Goal: Task Accomplishment & Management: Use online tool/utility

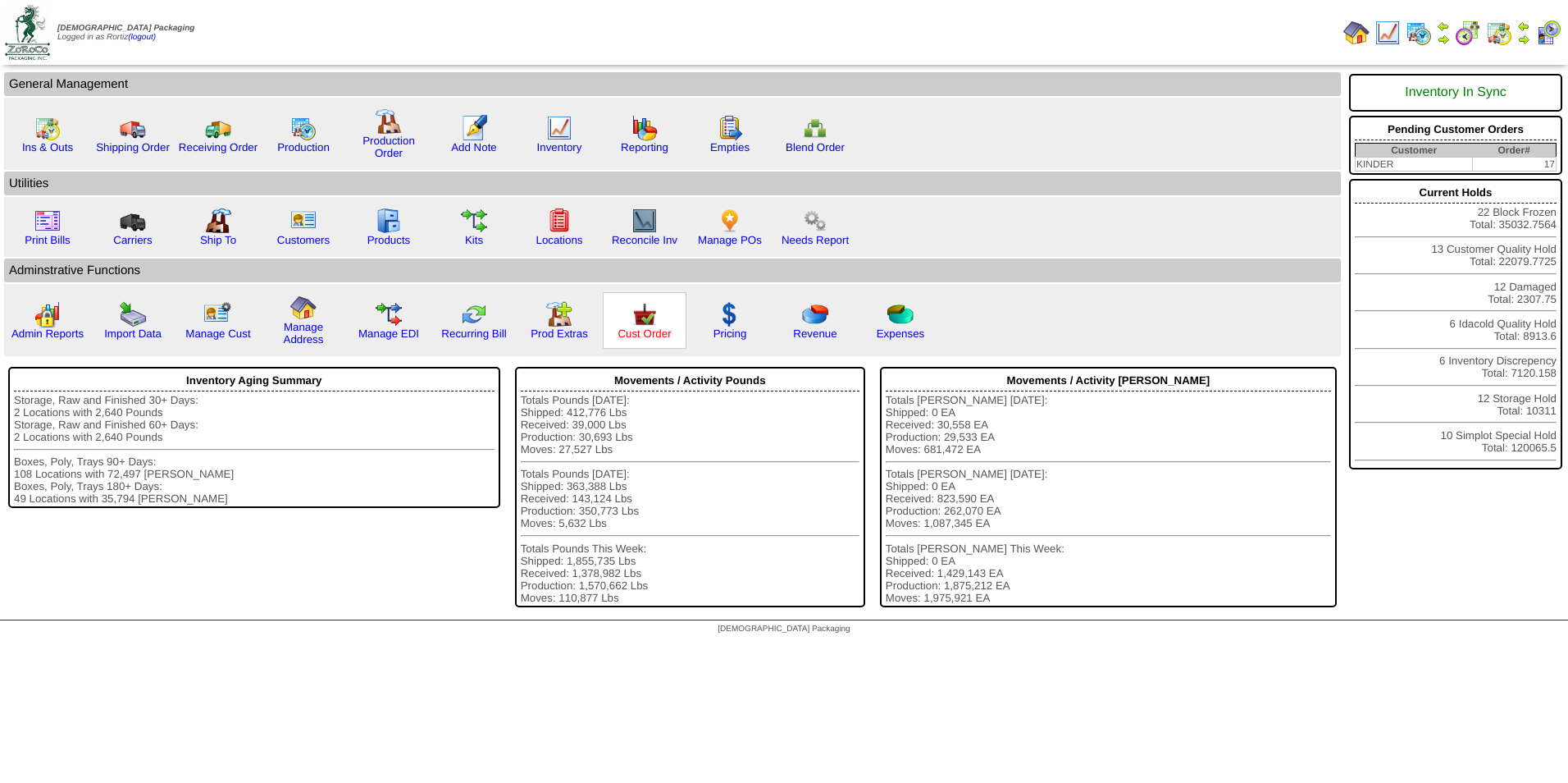
click at [636, 336] on link "Cust Order" at bounding box center [644, 334] width 53 height 12
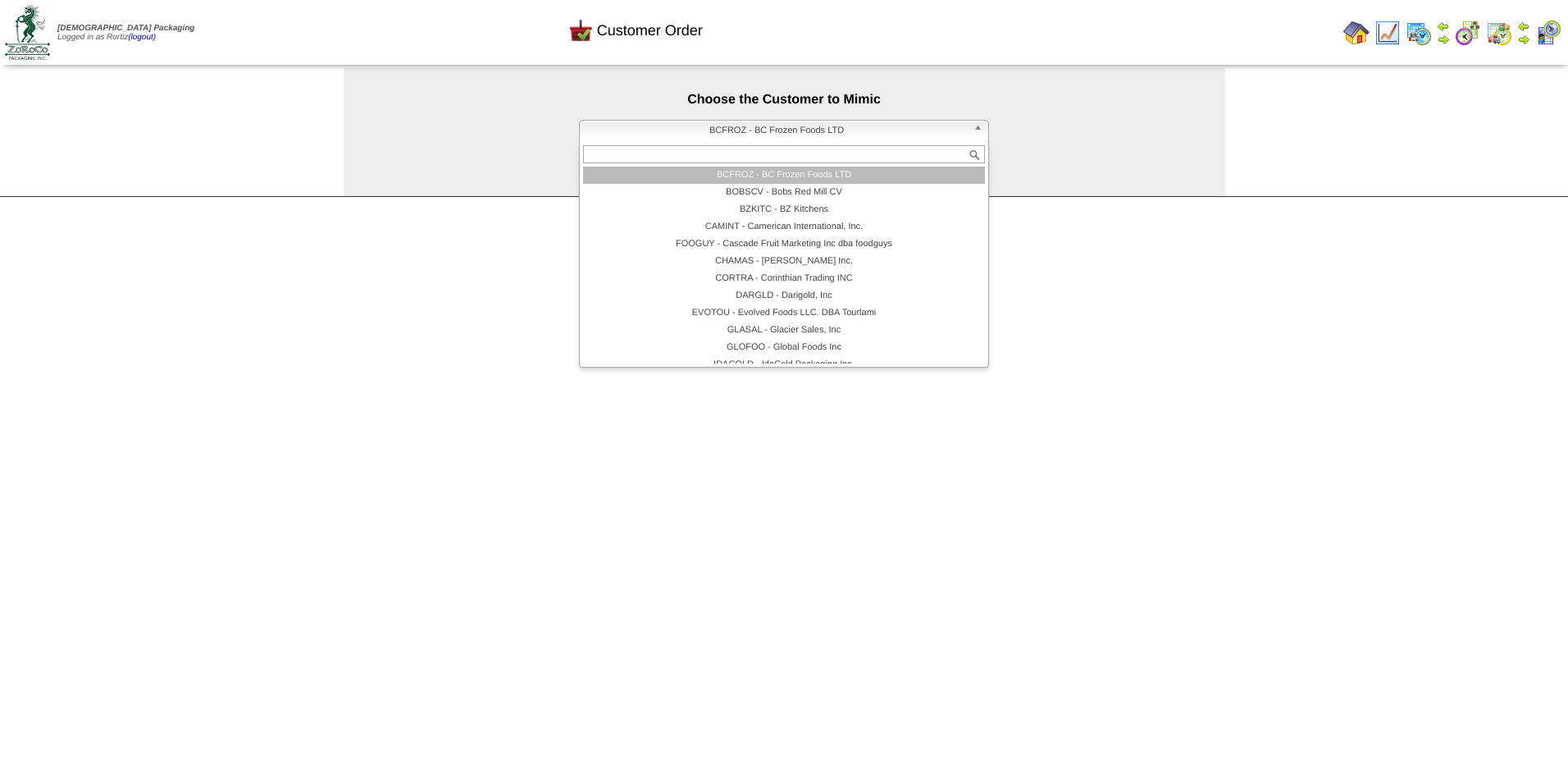
click at [754, 133] on span "BCFROZ - BC Frozen Foods LTD" at bounding box center [777, 130] width 381 height 20
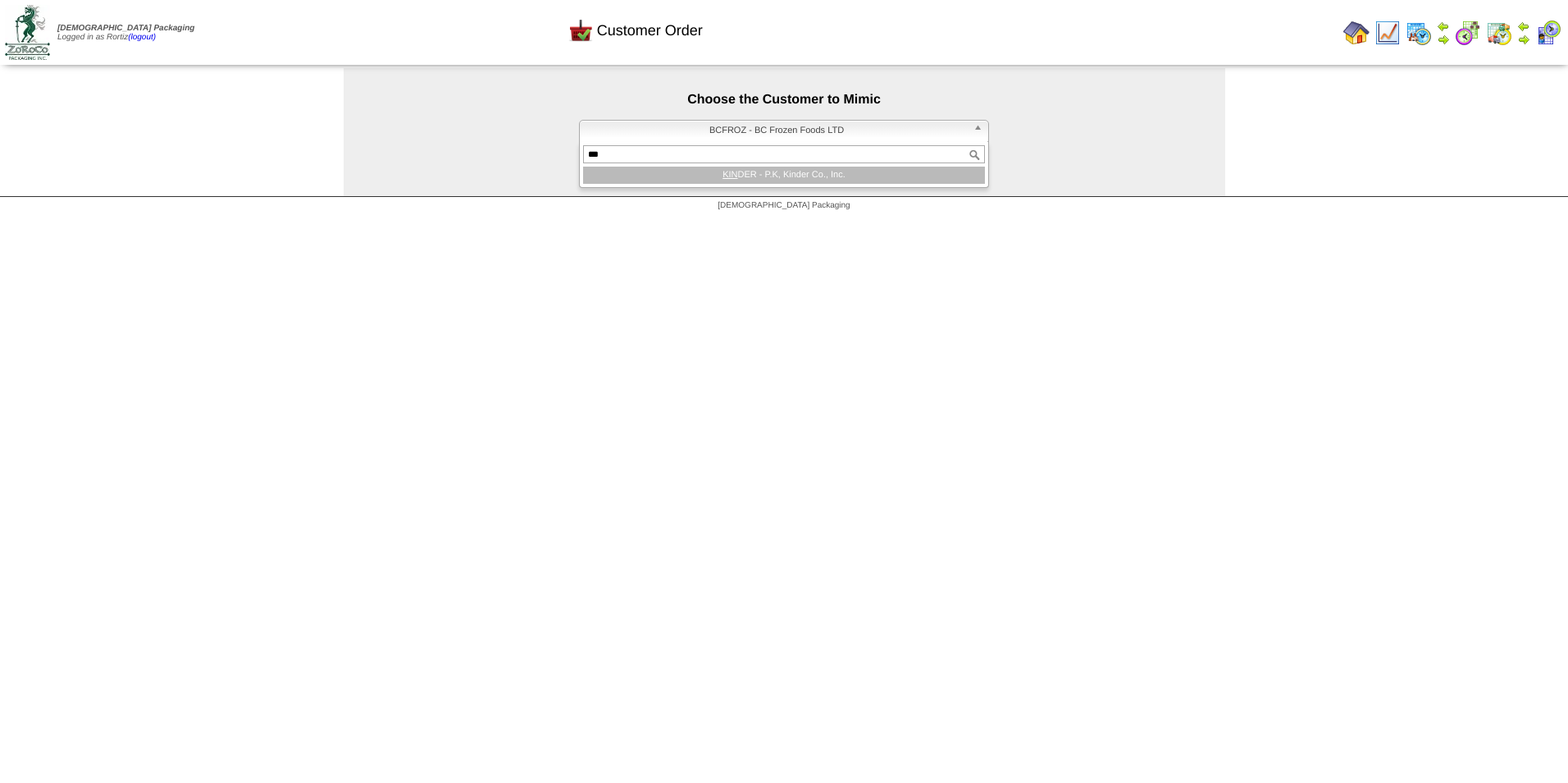
type input "***"
click at [744, 173] on li "KIN DER - P.K, Kinder Co., Inc." at bounding box center [784, 175] width 402 height 17
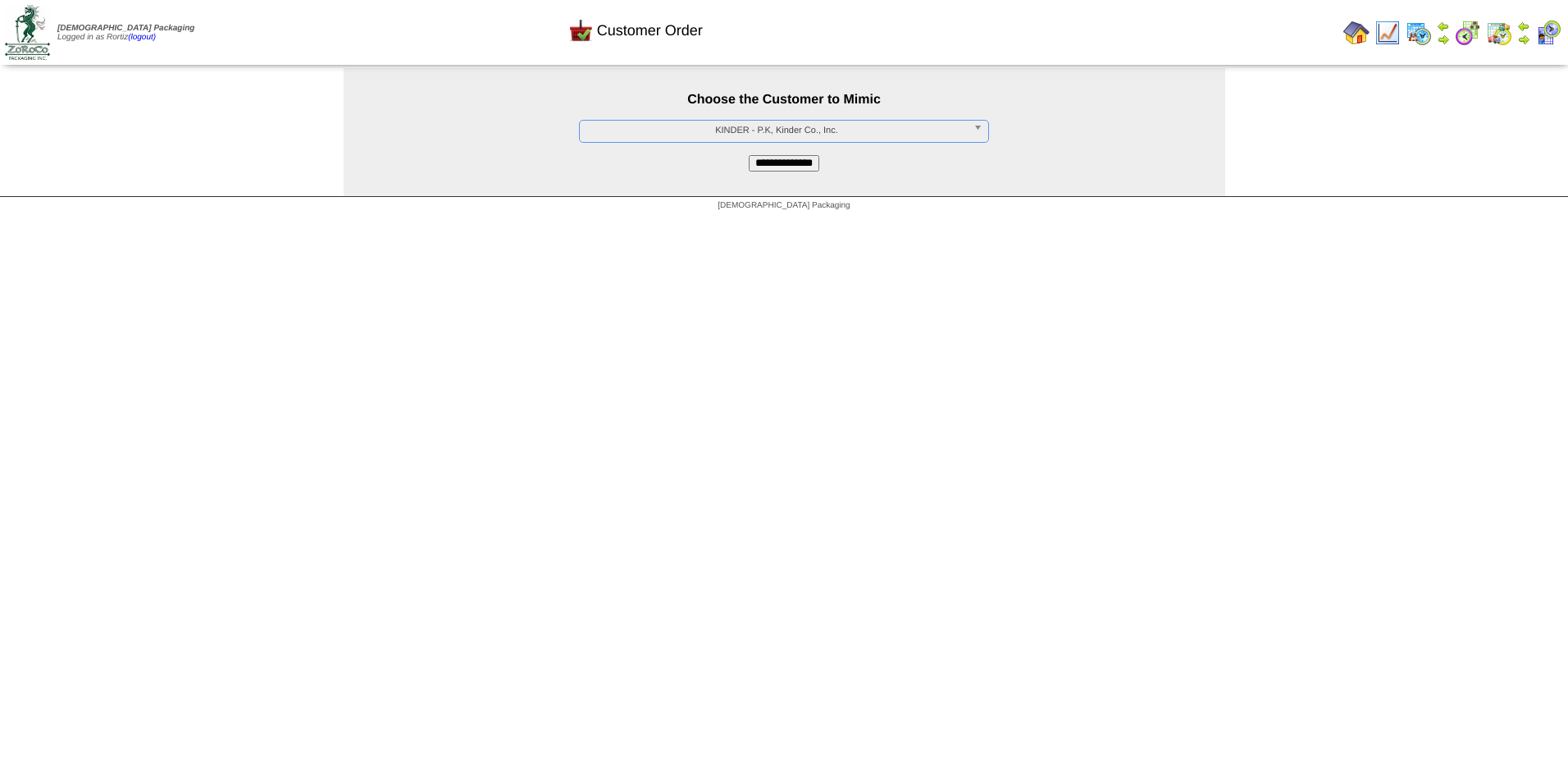
click at [756, 162] on input "**********" at bounding box center [784, 163] width 70 height 16
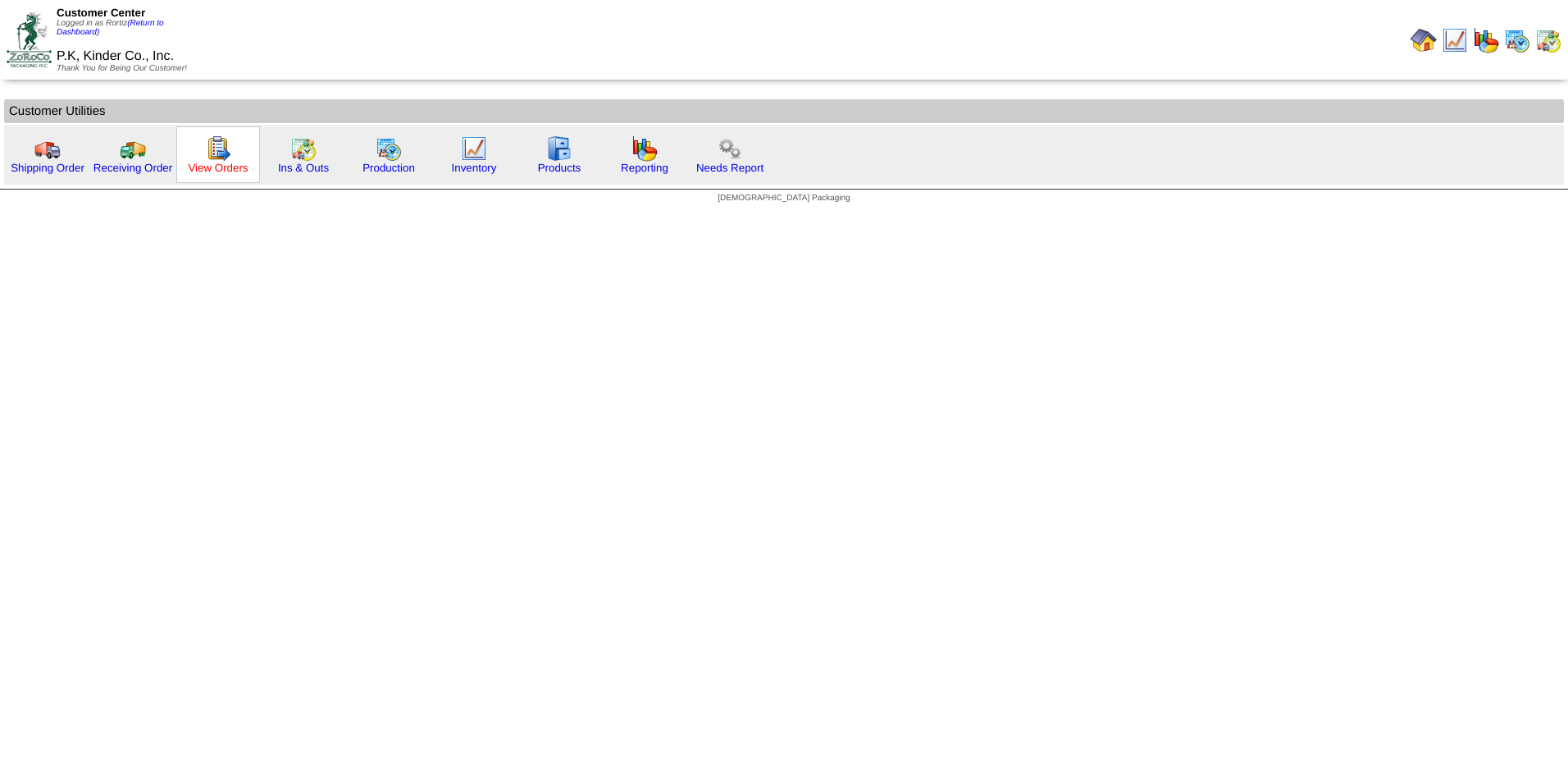
click at [231, 164] on link "View Orders" at bounding box center [218, 167] width 60 height 12
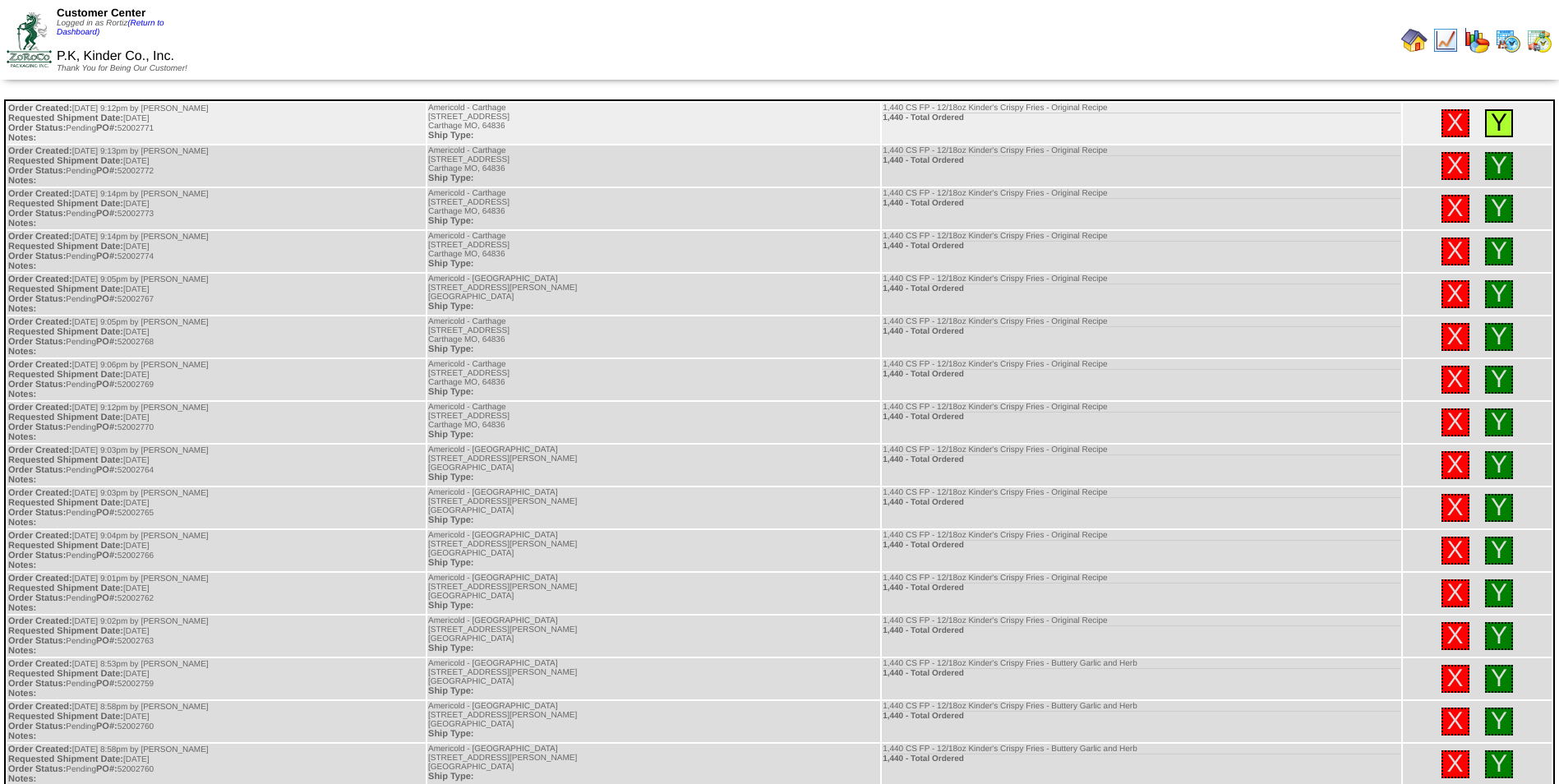
click at [1498, 129] on link "Y" at bounding box center [1499, 123] width 16 height 27
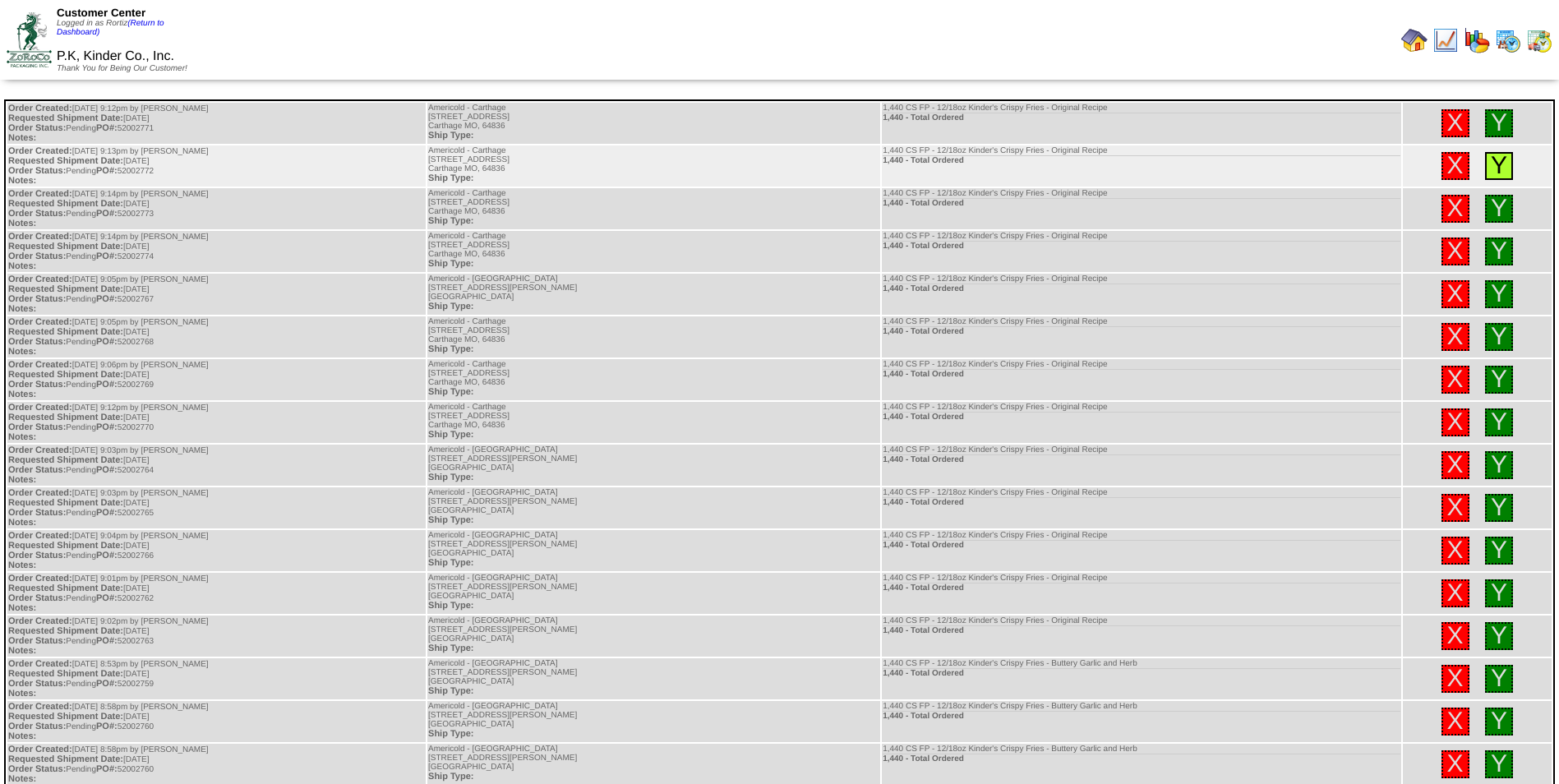
click at [1494, 161] on link "Y" at bounding box center [1499, 166] width 16 height 27
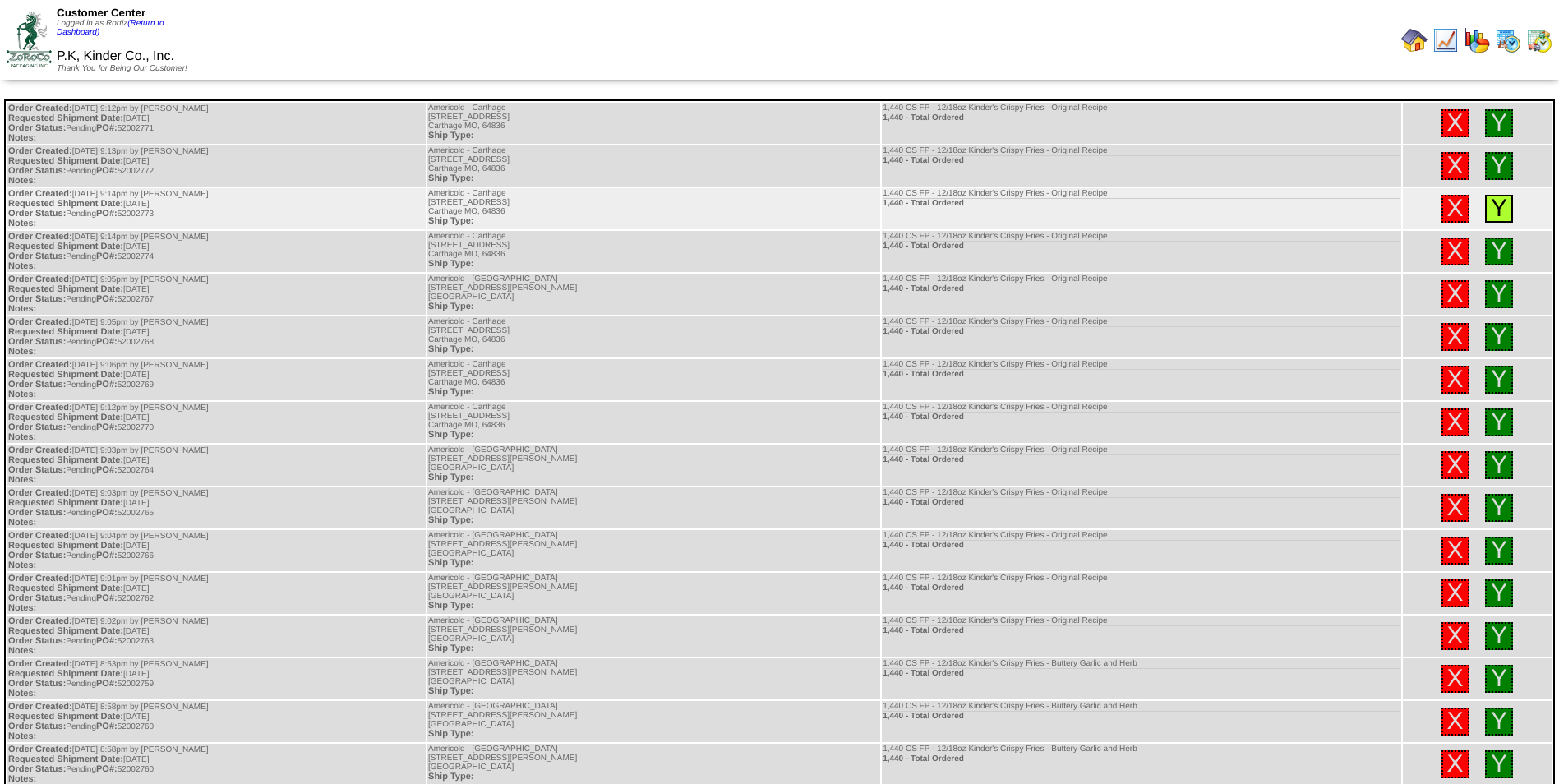
click at [1493, 203] on link "Y" at bounding box center [1499, 209] width 16 height 27
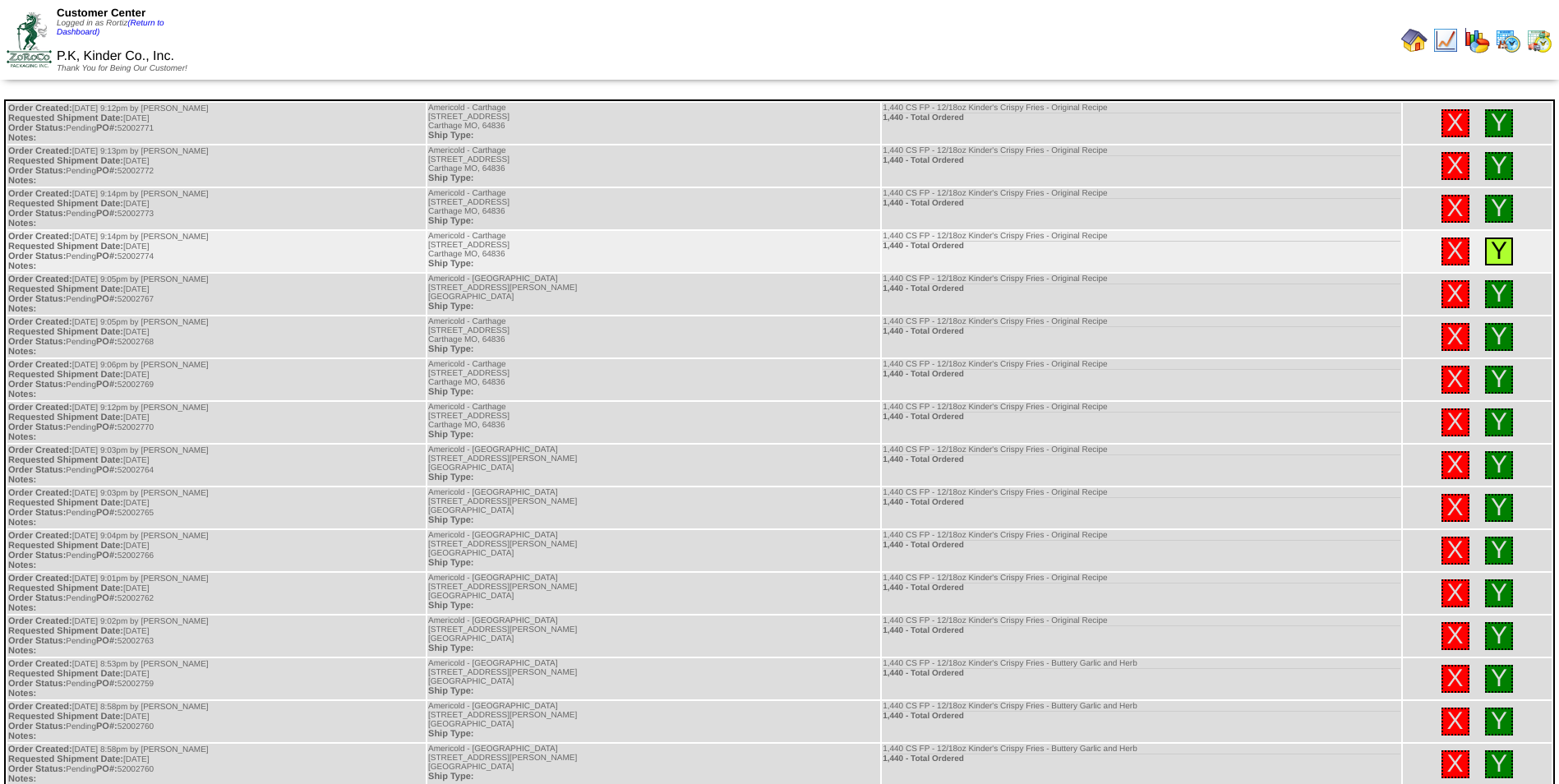
click at [1498, 246] on link "Y" at bounding box center [1499, 251] width 16 height 27
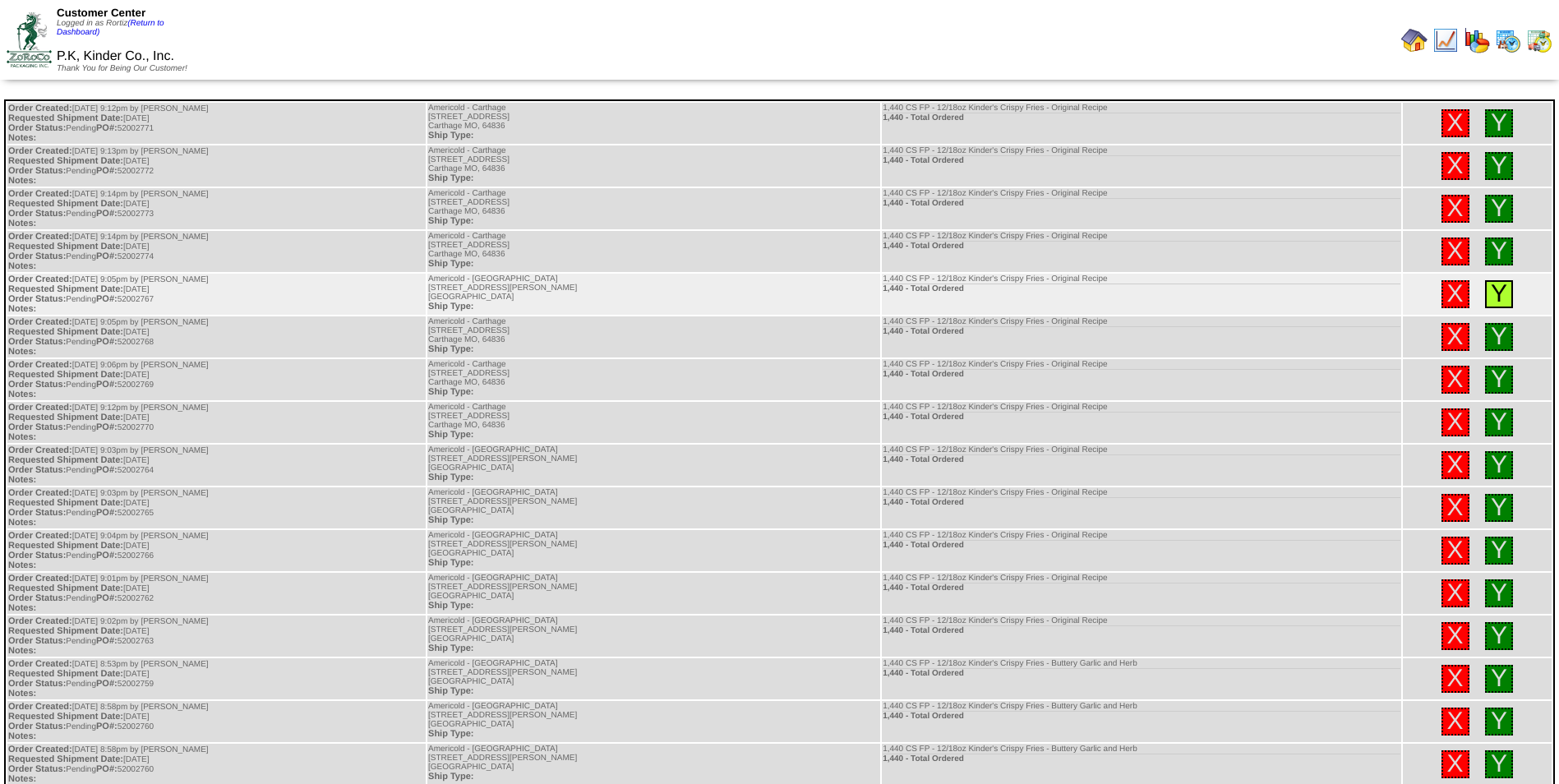
click at [1500, 286] on link "Y" at bounding box center [1499, 294] width 16 height 27
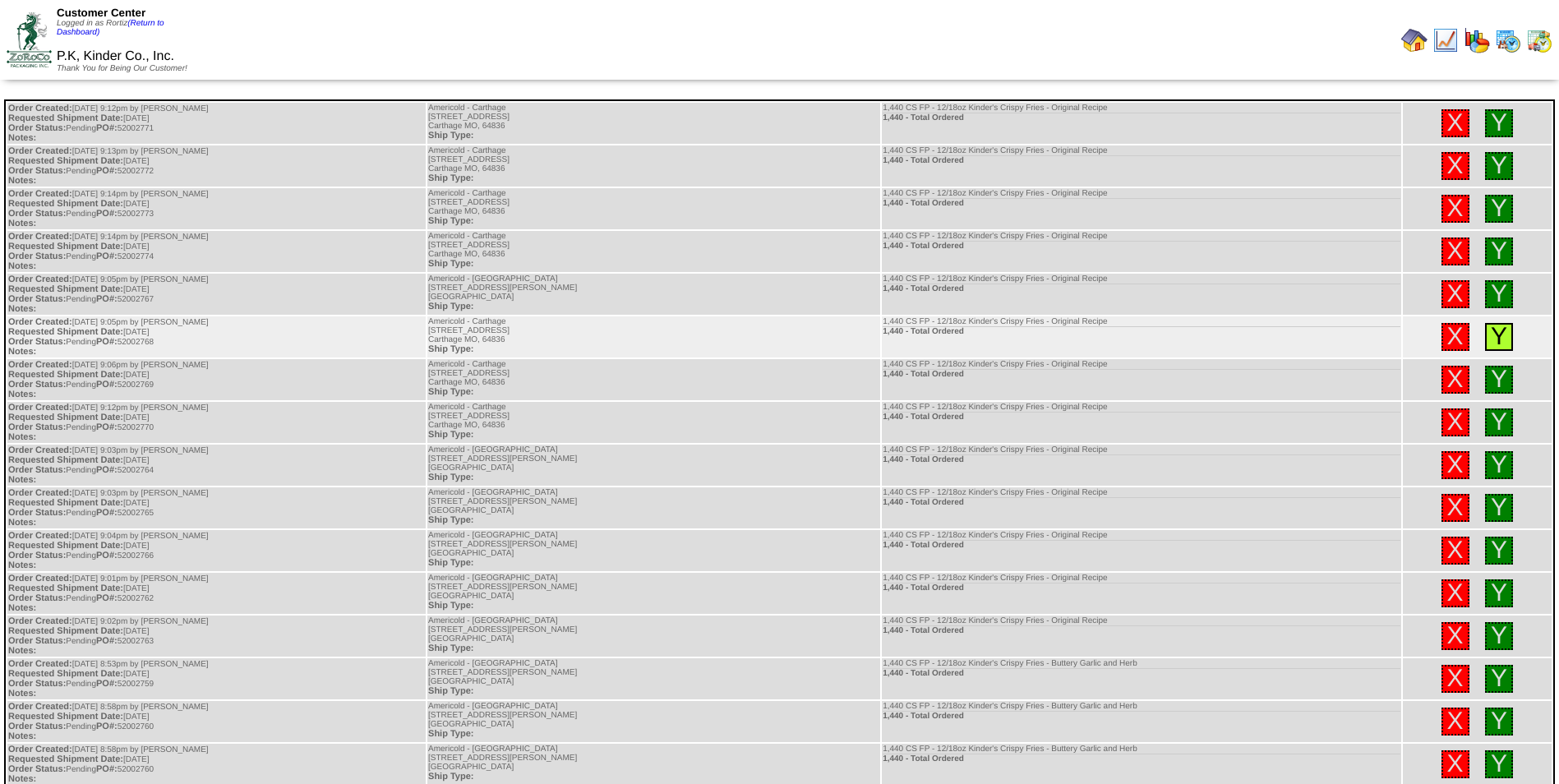
click at [1495, 335] on link "Y" at bounding box center [1499, 337] width 16 height 27
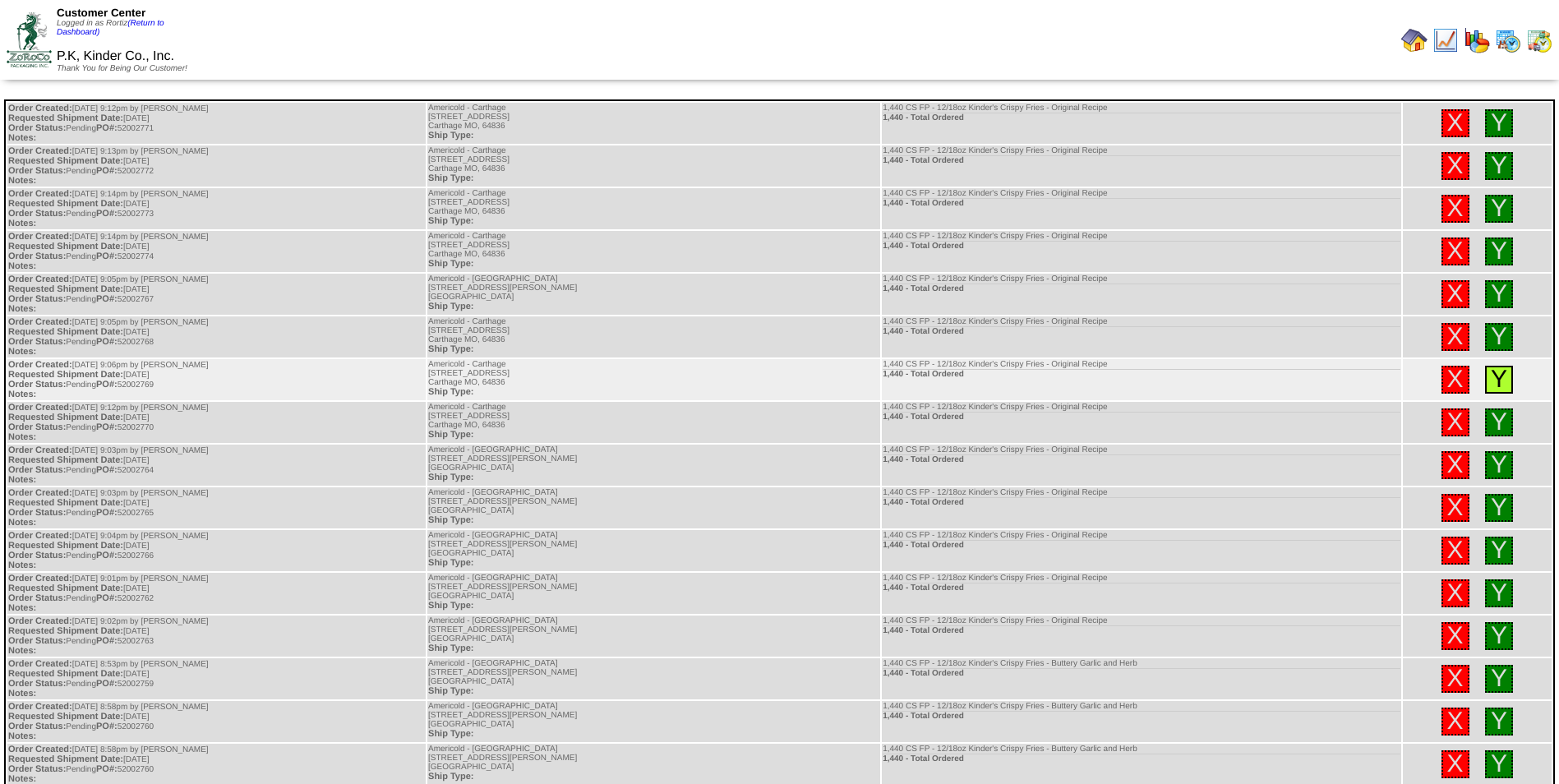
click at [1500, 370] on link "Y" at bounding box center [1499, 380] width 16 height 27
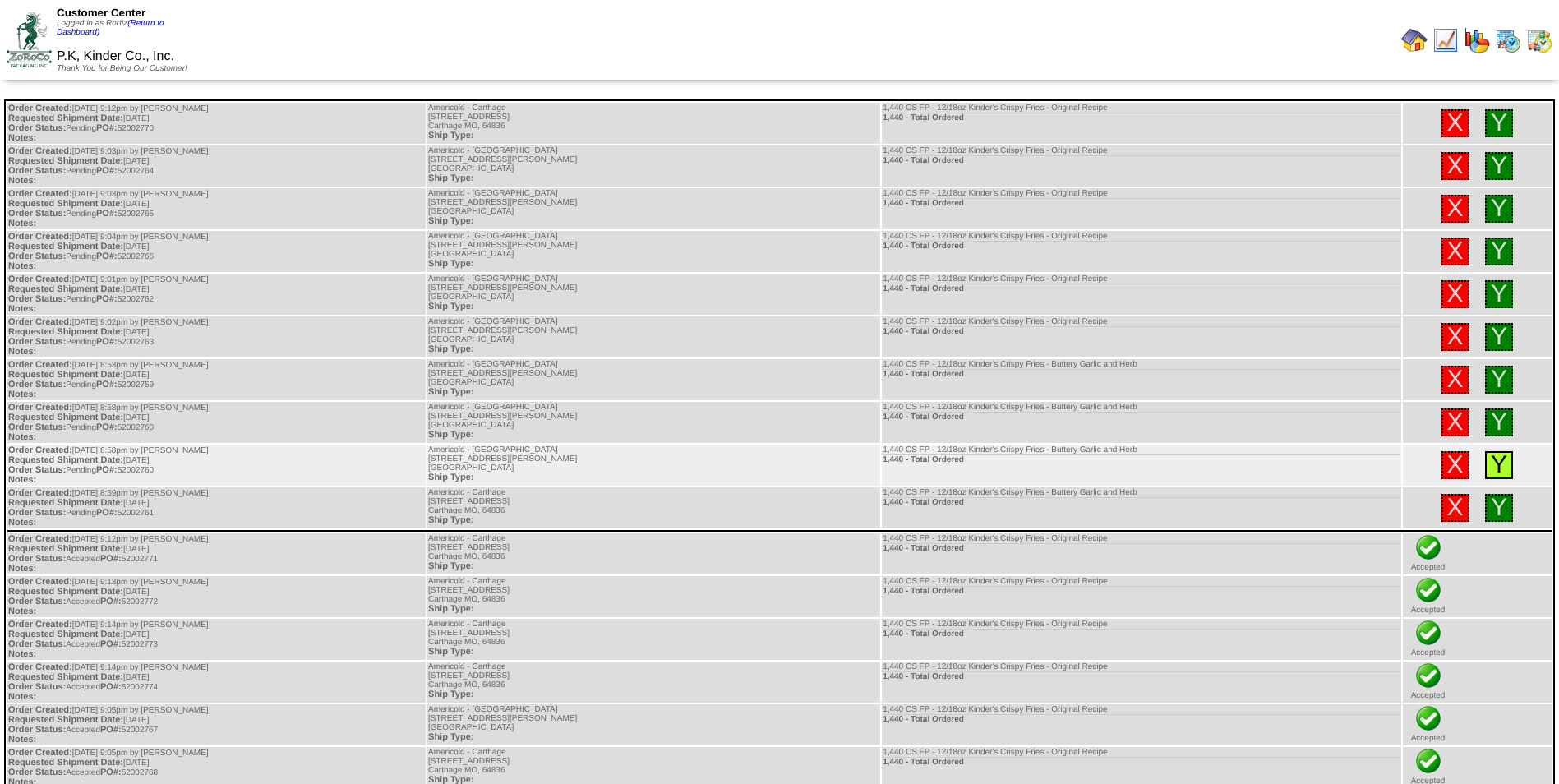
click at [1491, 457] on link "Y" at bounding box center [1499, 465] width 16 height 27
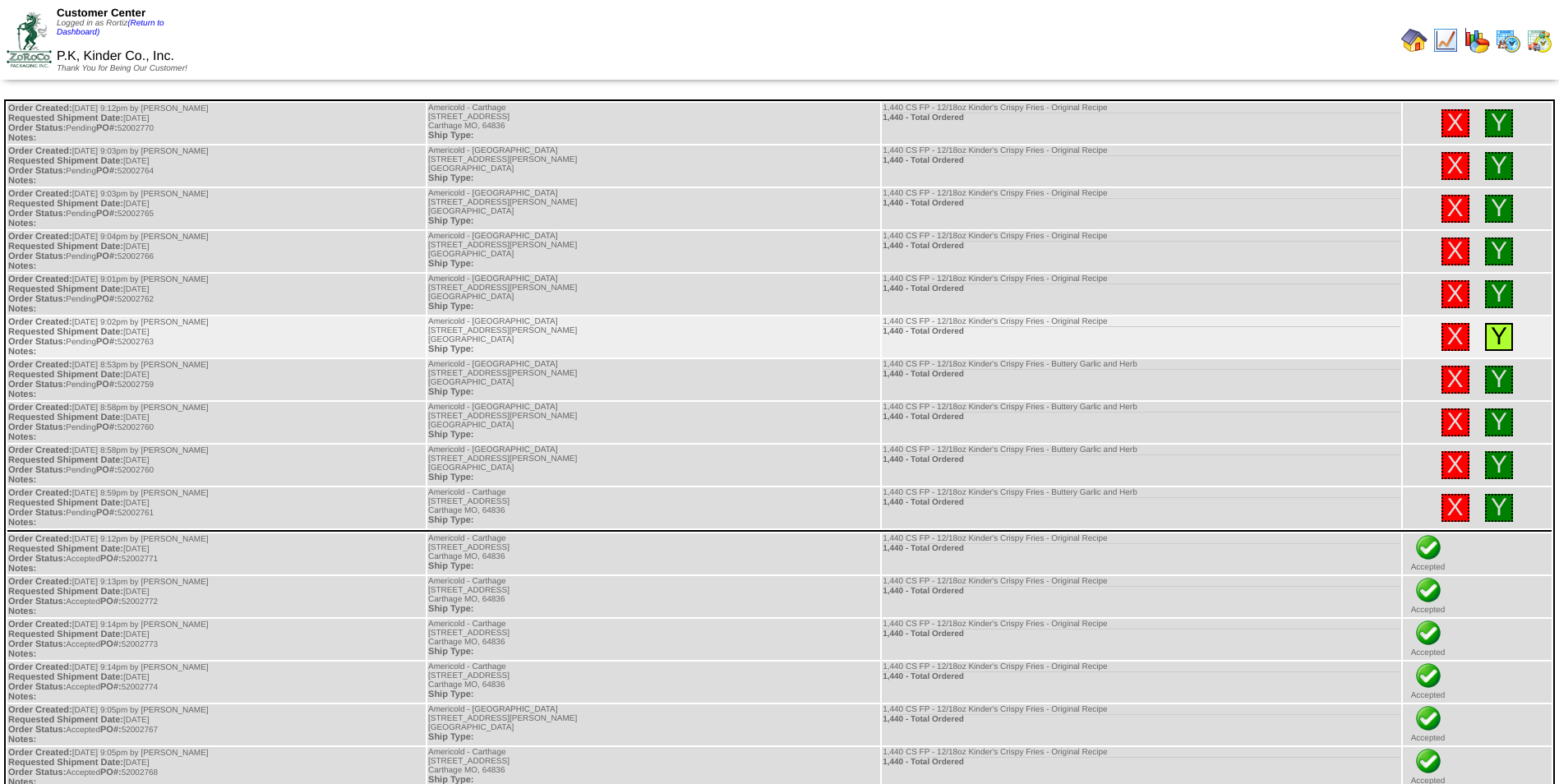
click at [1491, 343] on link "Y" at bounding box center [1499, 337] width 16 height 27
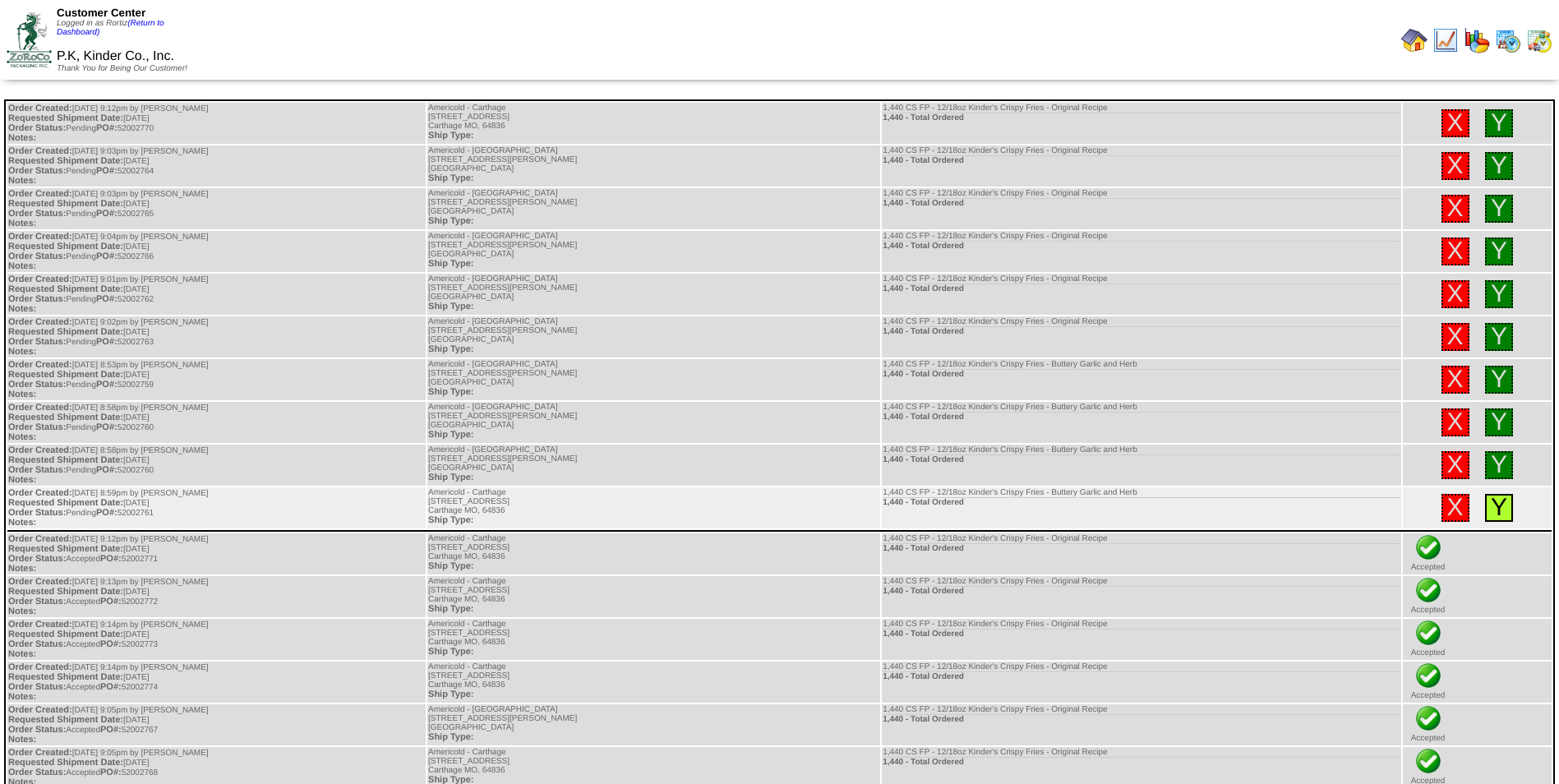
click at [1491, 509] on link "Y" at bounding box center [1499, 507] width 16 height 27
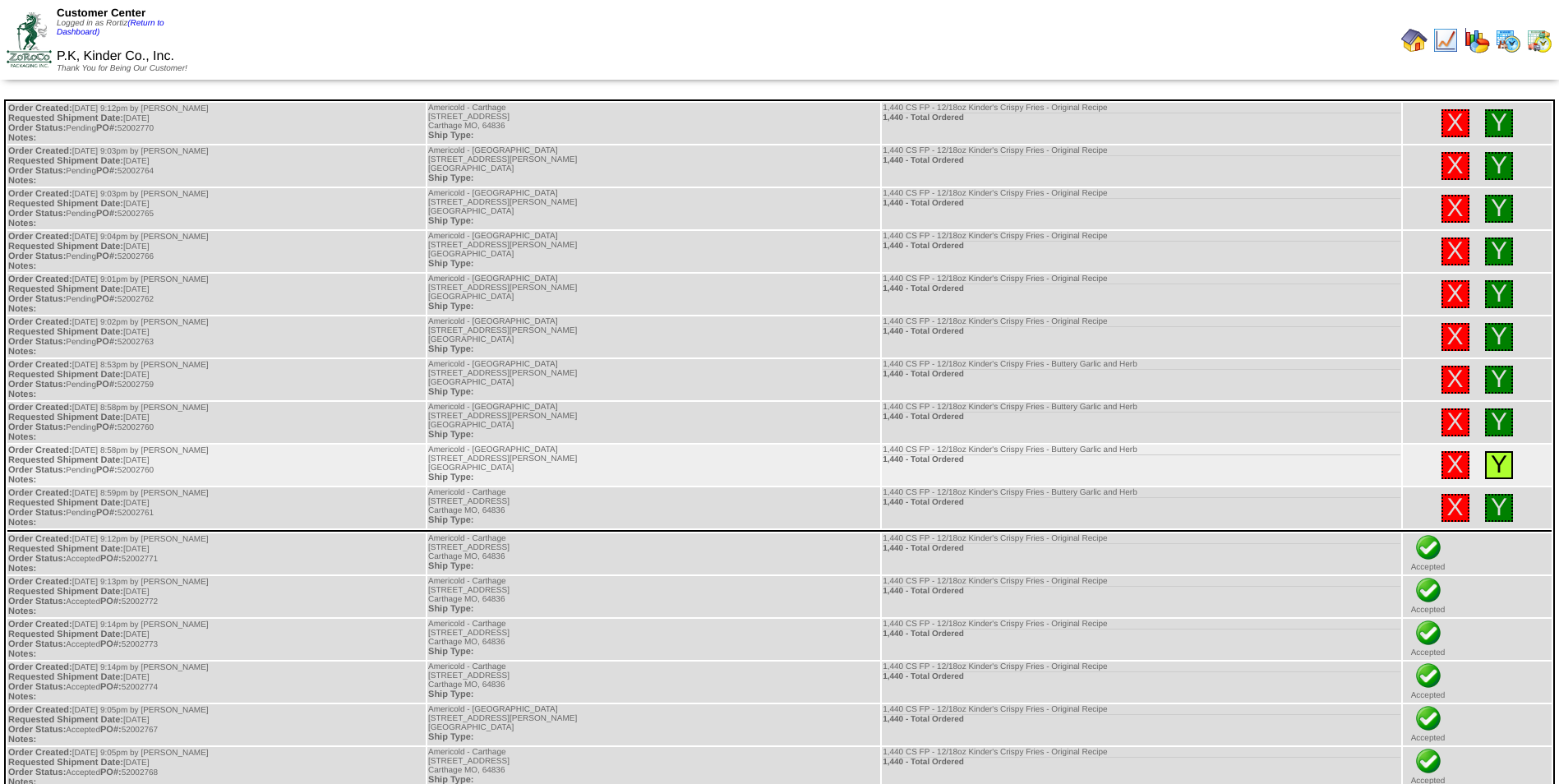
click at [1492, 465] on link "Y" at bounding box center [1499, 465] width 16 height 27
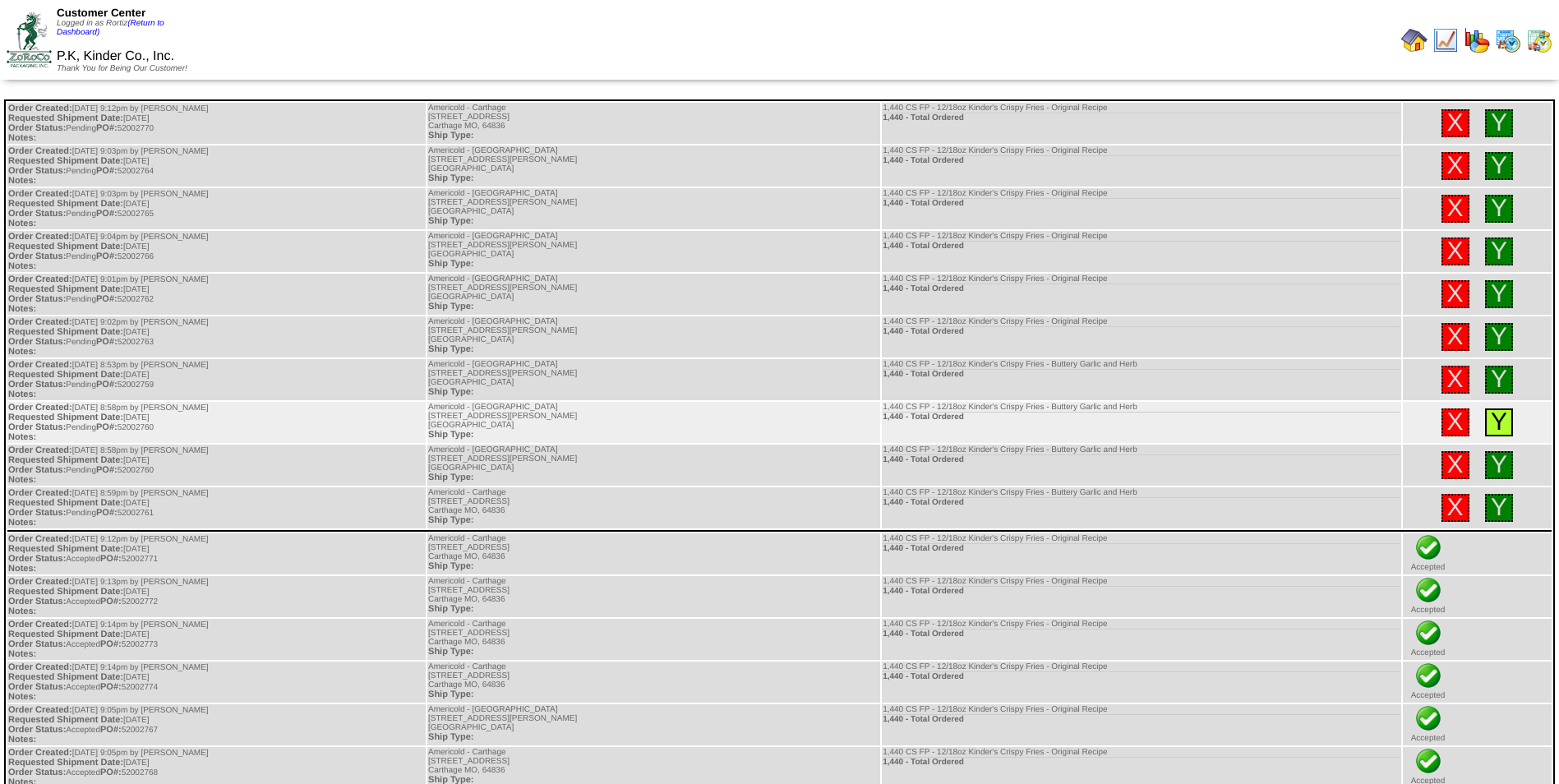
click at [1491, 424] on link "Y" at bounding box center [1499, 422] width 16 height 27
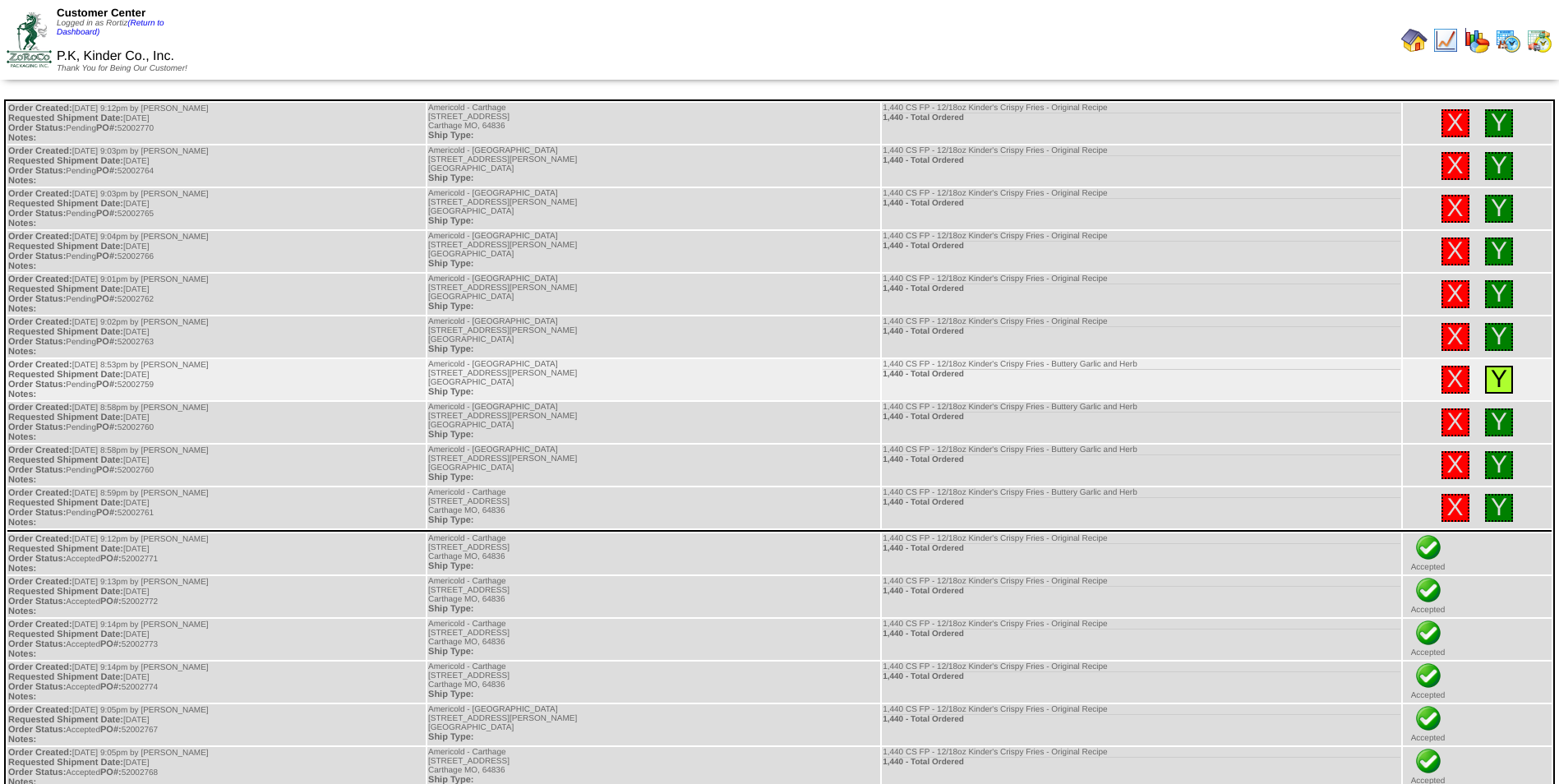
click at [1501, 379] on link "Y" at bounding box center [1499, 380] width 16 height 27
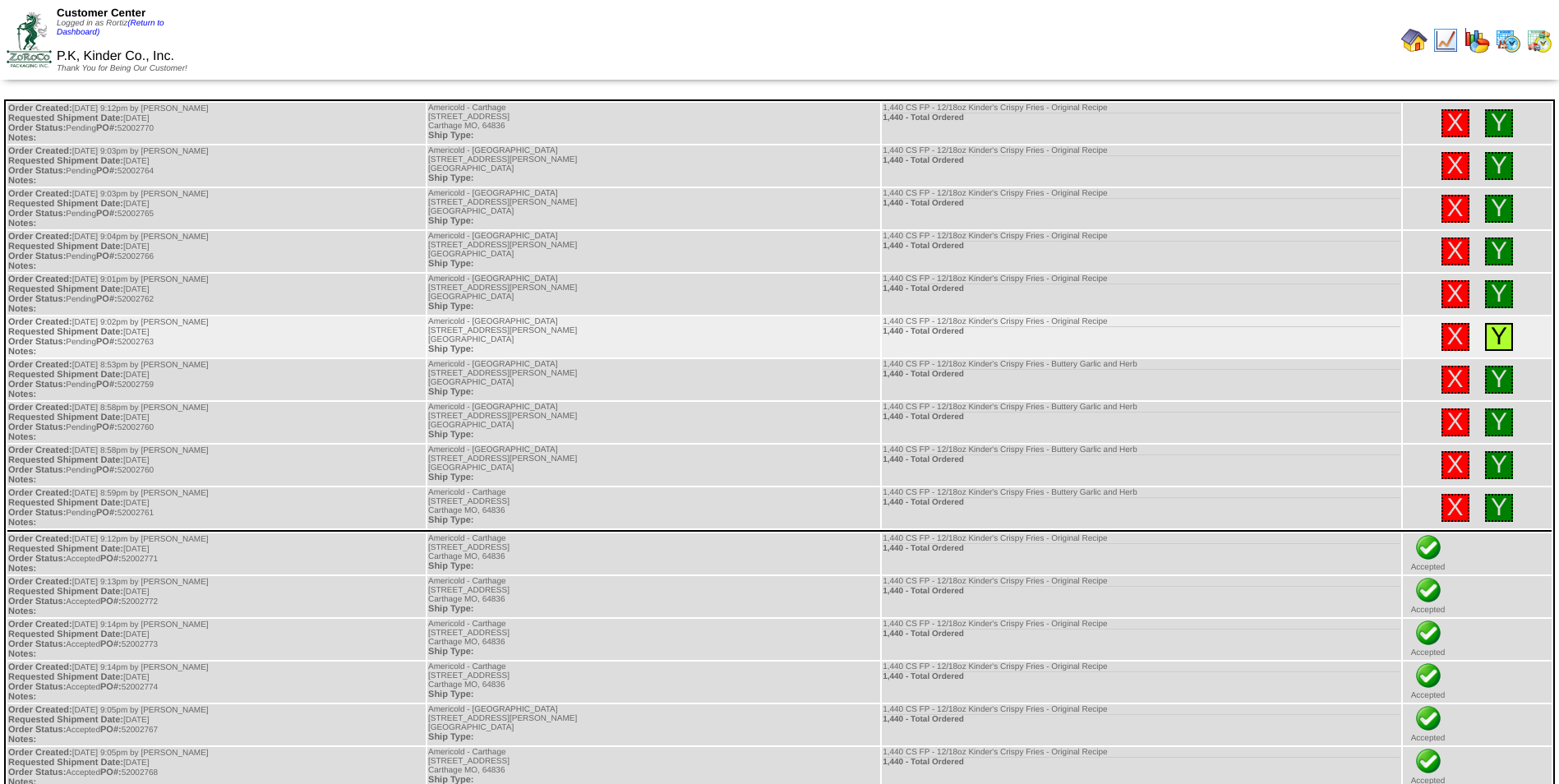
click at [1501, 325] on link "Y" at bounding box center [1499, 337] width 16 height 27
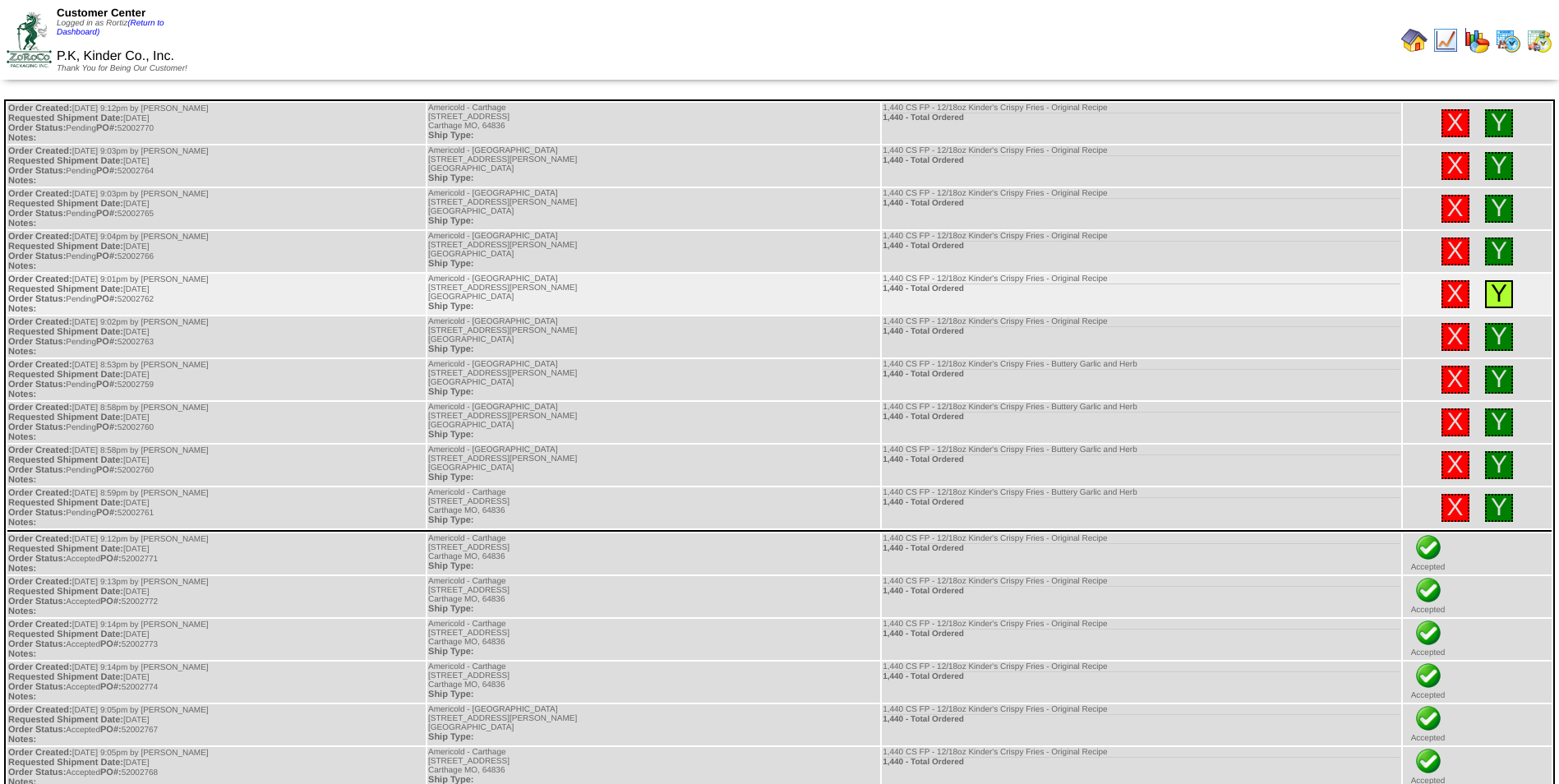
click at [1491, 280] on link "Y" at bounding box center [1499, 294] width 16 height 27
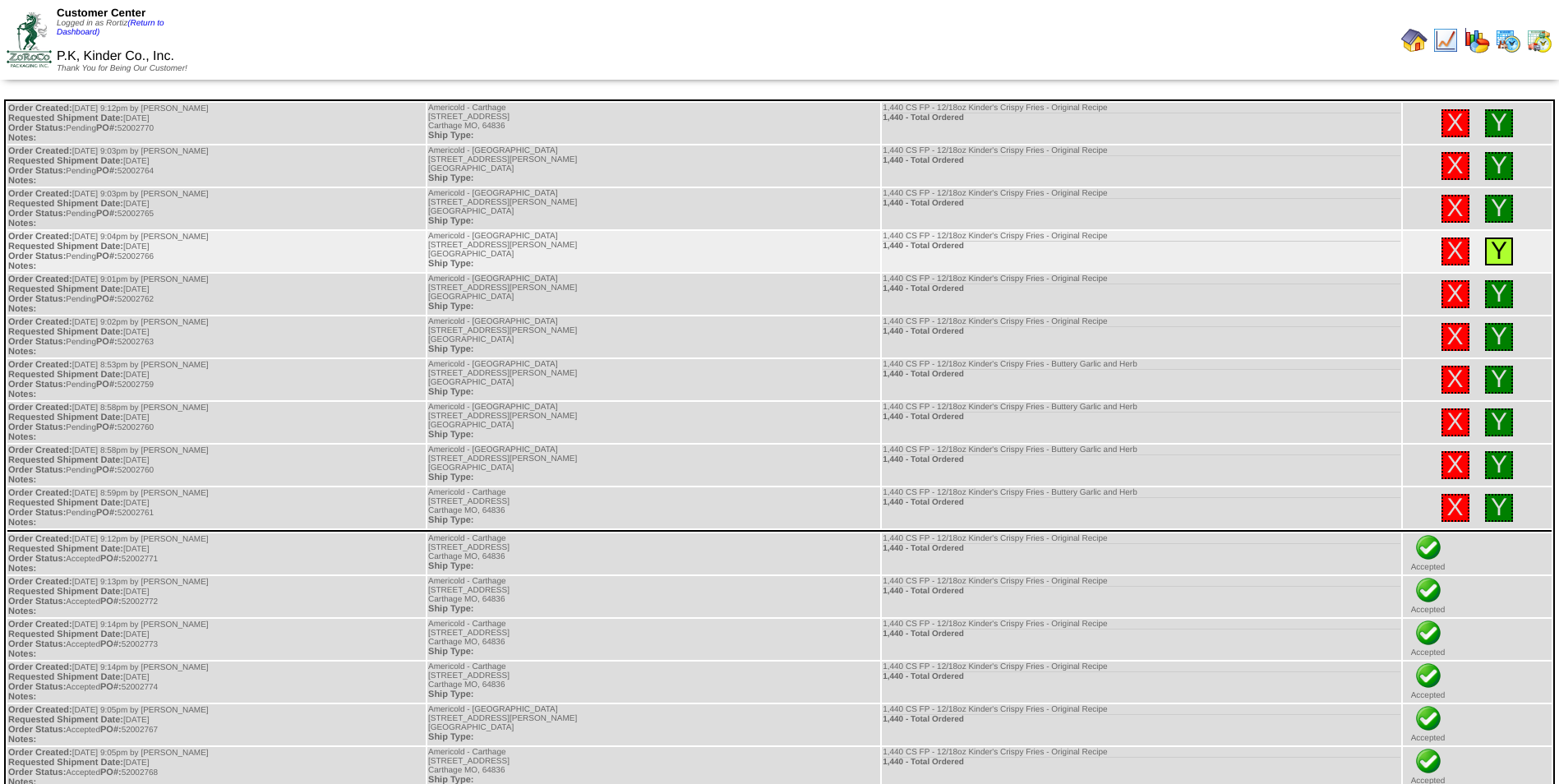
click at [1500, 251] on link "Y" at bounding box center [1499, 251] width 16 height 27
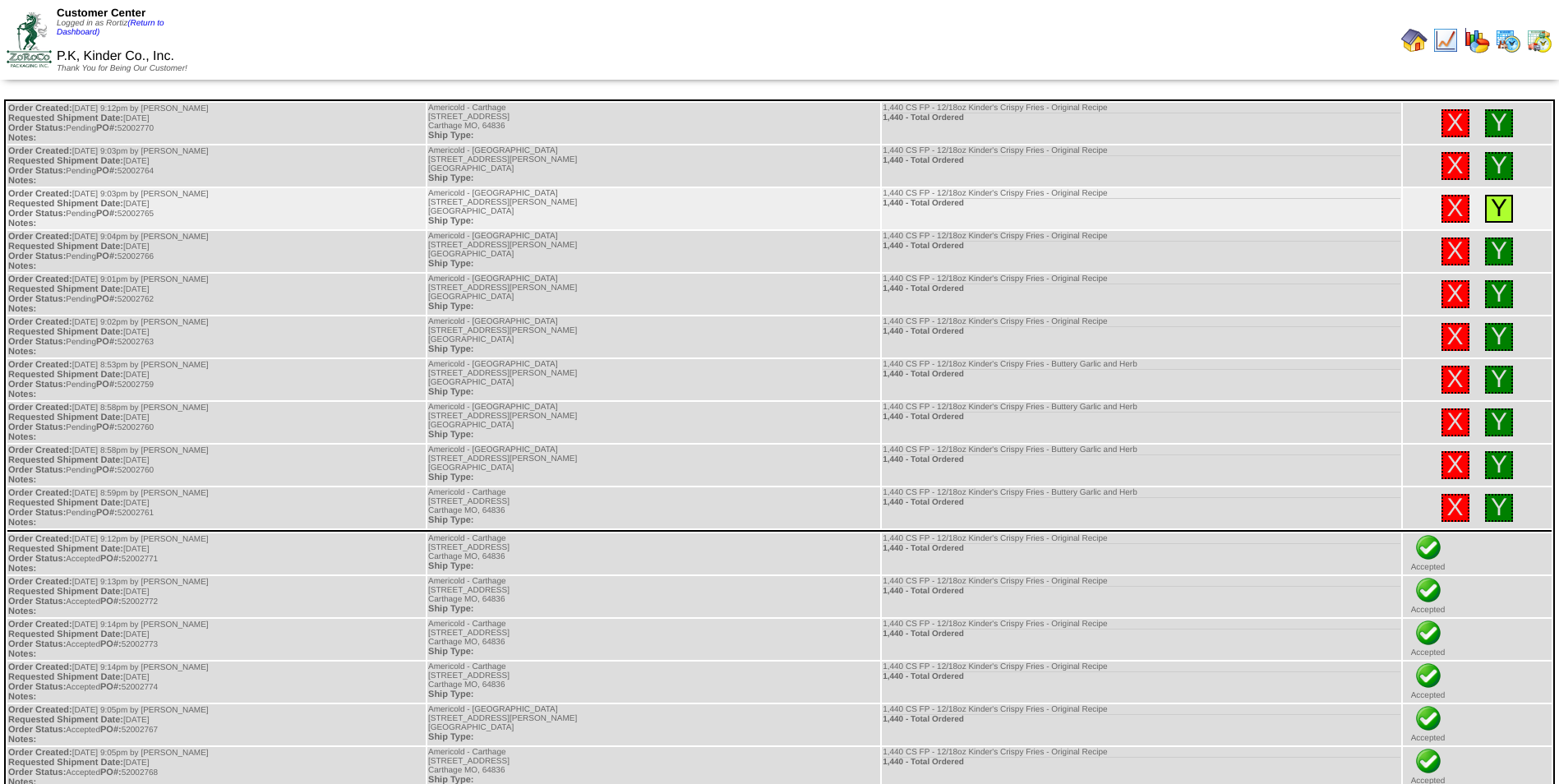
click at [1492, 216] on link "Y" at bounding box center [1499, 209] width 16 height 27
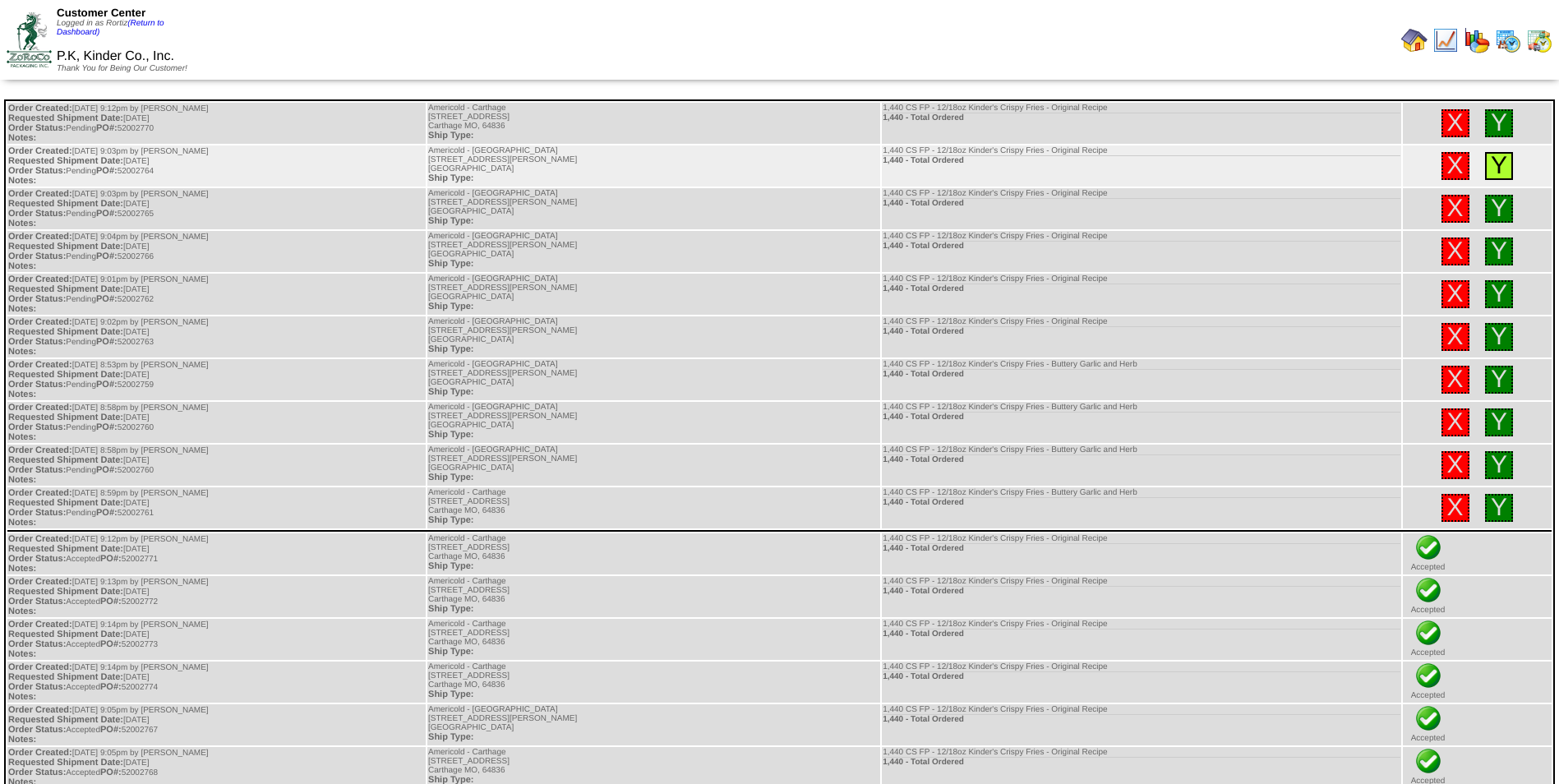
click at [1497, 167] on link "Y" at bounding box center [1499, 166] width 16 height 27
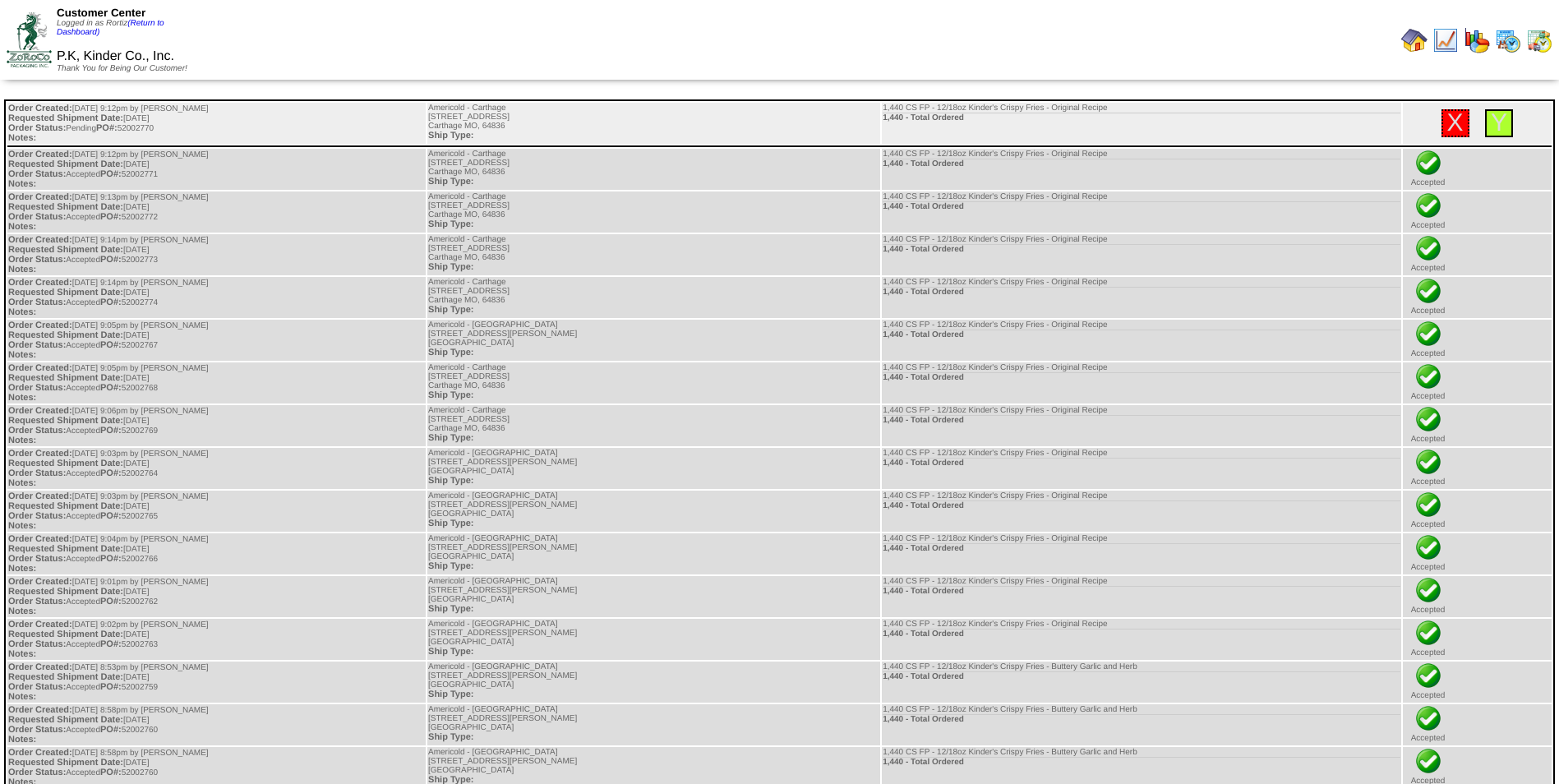
click at [1508, 122] on div "Y" at bounding box center [1499, 123] width 28 height 28
click at [1499, 123] on link "Y" at bounding box center [1499, 123] width 16 height 27
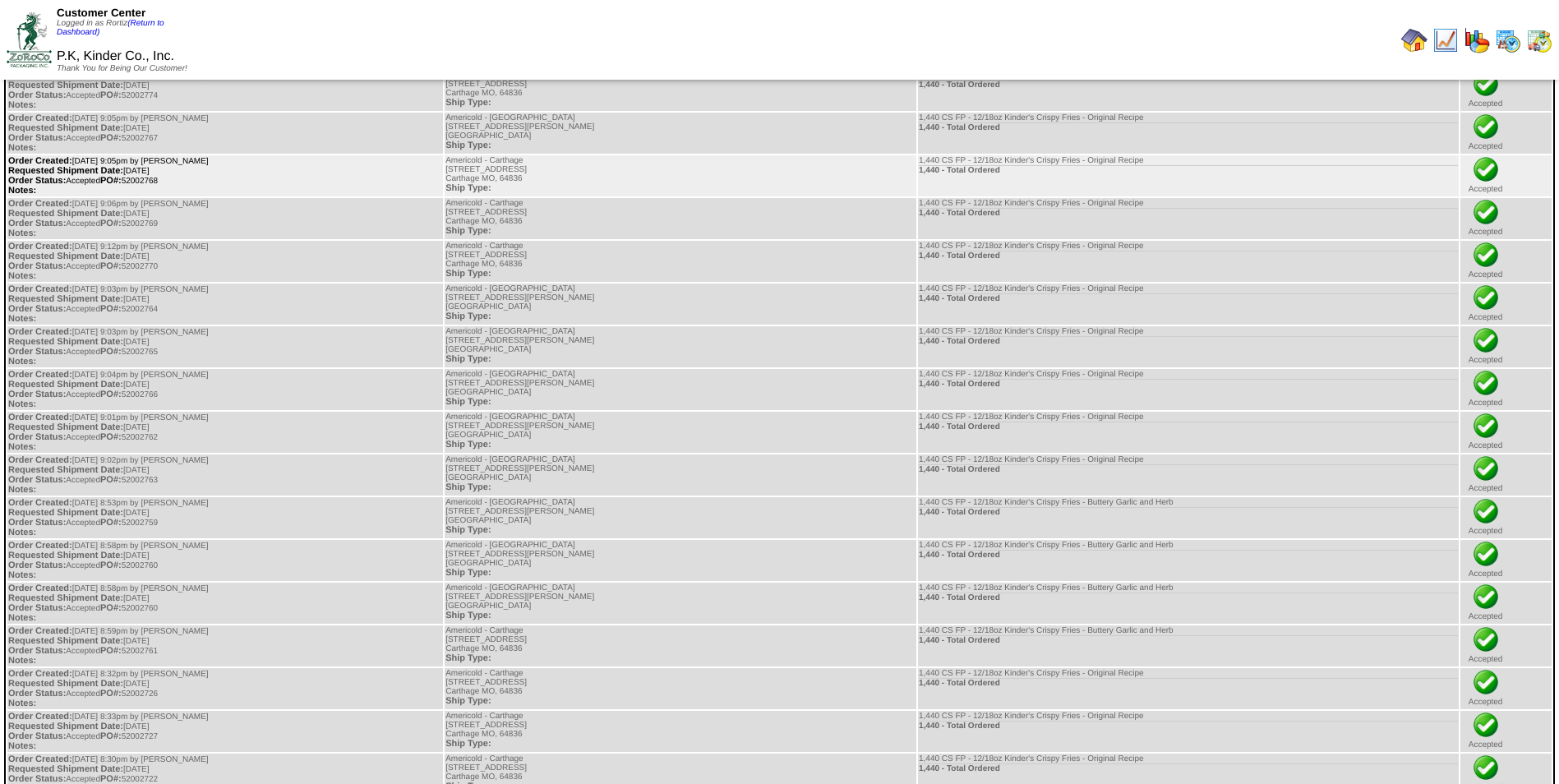
scroll to position [246, 0]
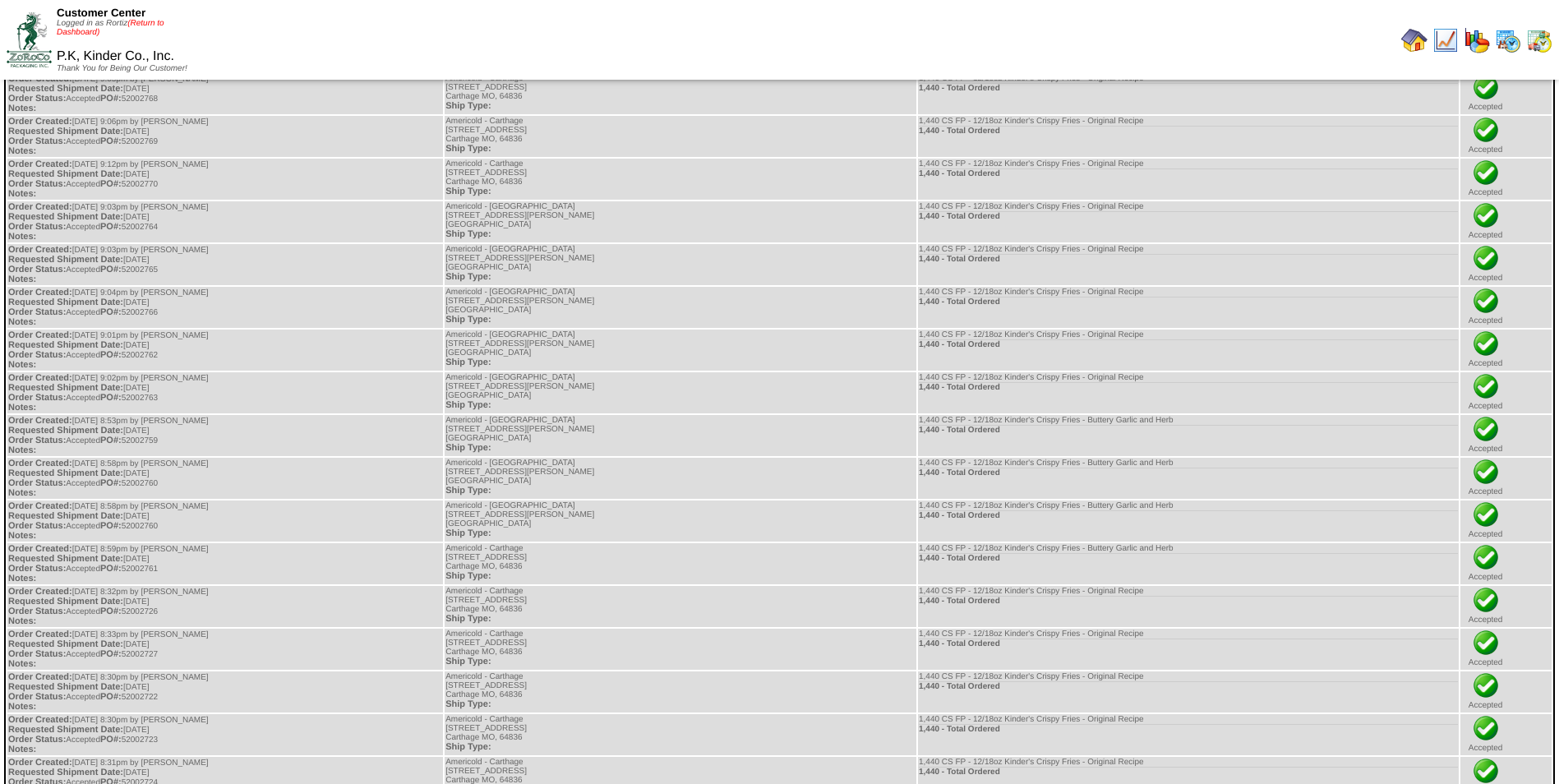
click at [161, 24] on link "(Return to Dashboard)" at bounding box center [110, 27] width 107 height 18
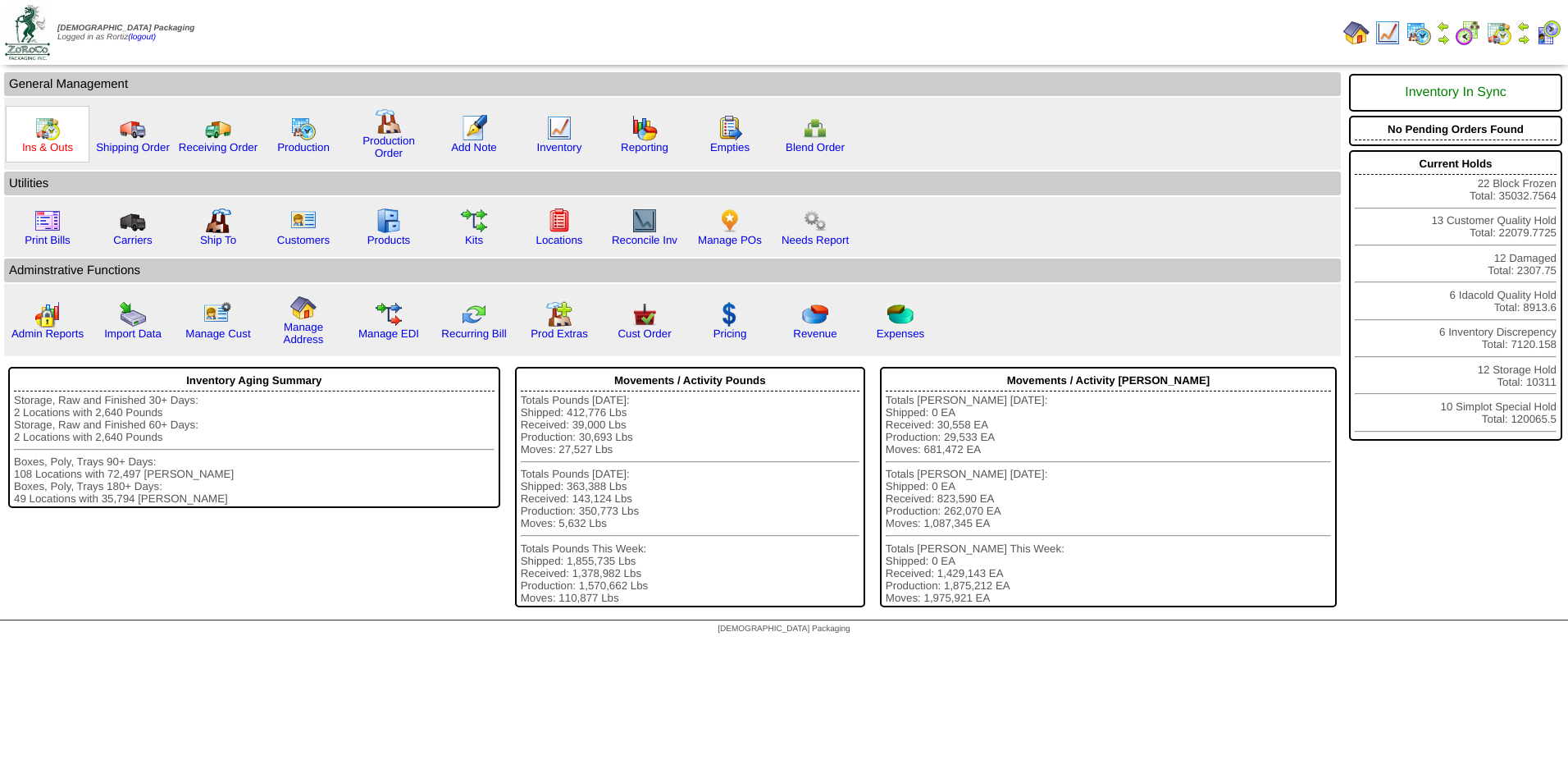
click at [39, 146] on link "Ins & Outs" at bounding box center [47, 148] width 51 height 12
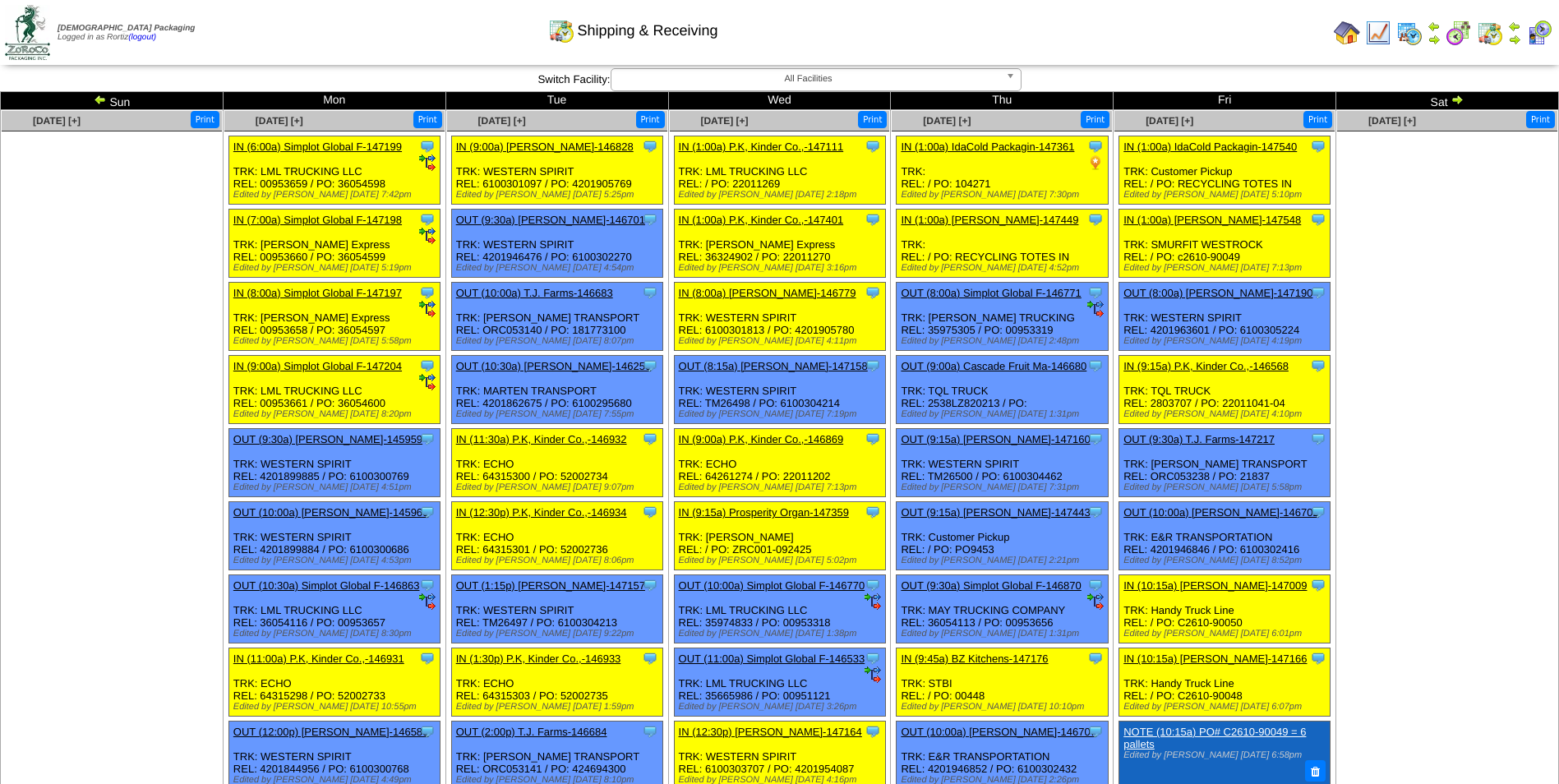
click at [1455, 100] on img at bounding box center [1457, 99] width 13 height 13
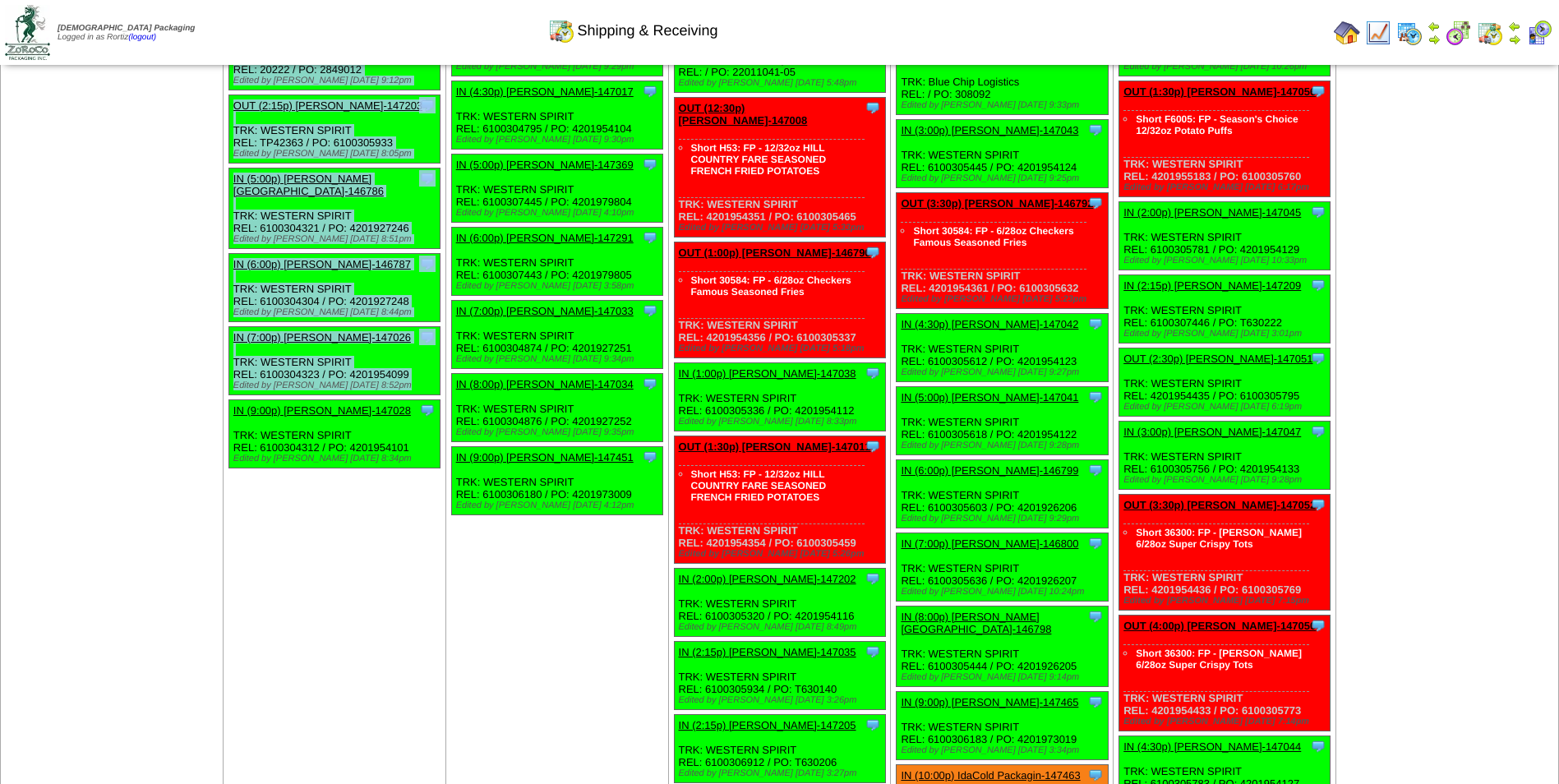
scroll to position [1374, 0]
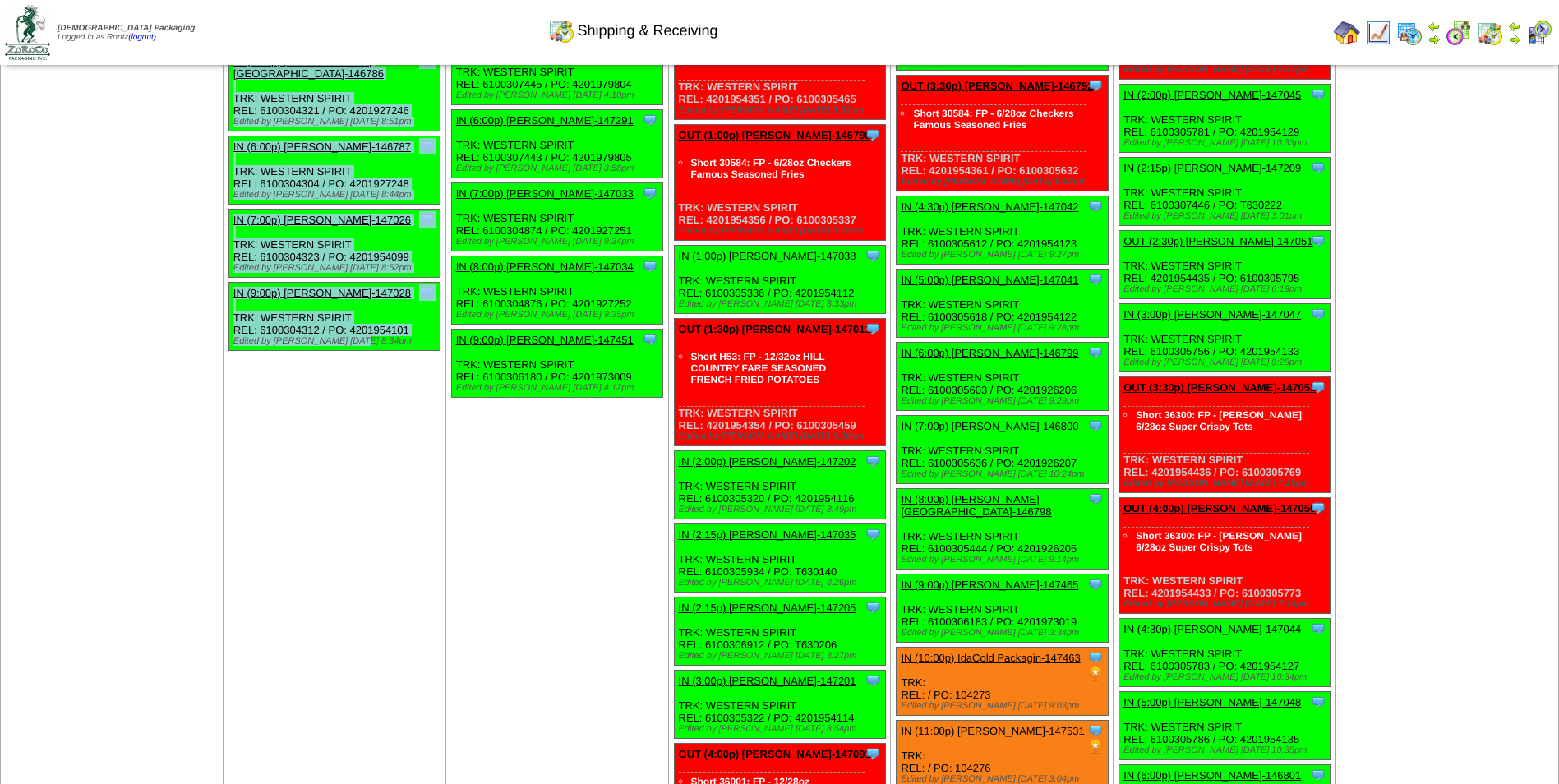
drag, startPoint x: 232, startPoint y: 143, endPoint x: 364, endPoint y: 318, distance: 219.2
copy ul "IN (6:00a) P.K, Kinder Co.,-147350 P.K, Kinder Co., Inc. ScheduleID: 147350 45 …"
click at [384, 283] on div "Clone Item IN (9:00p) Lamb-Weston-147028 Lamb-Weston ScheduleID: 147028 30 TOTE…" at bounding box center [334, 316] width 211 height 68
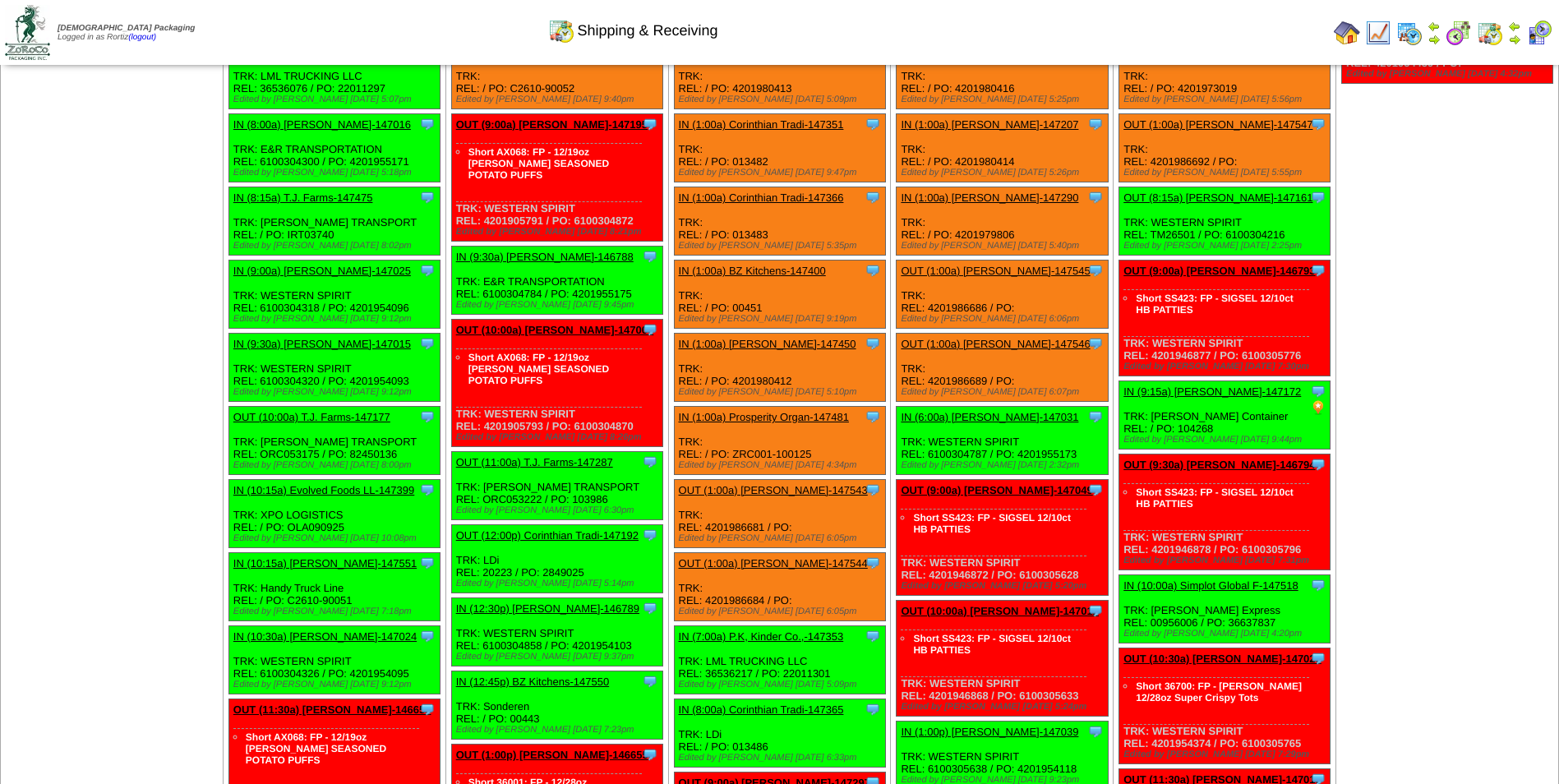
scroll to position [0, 0]
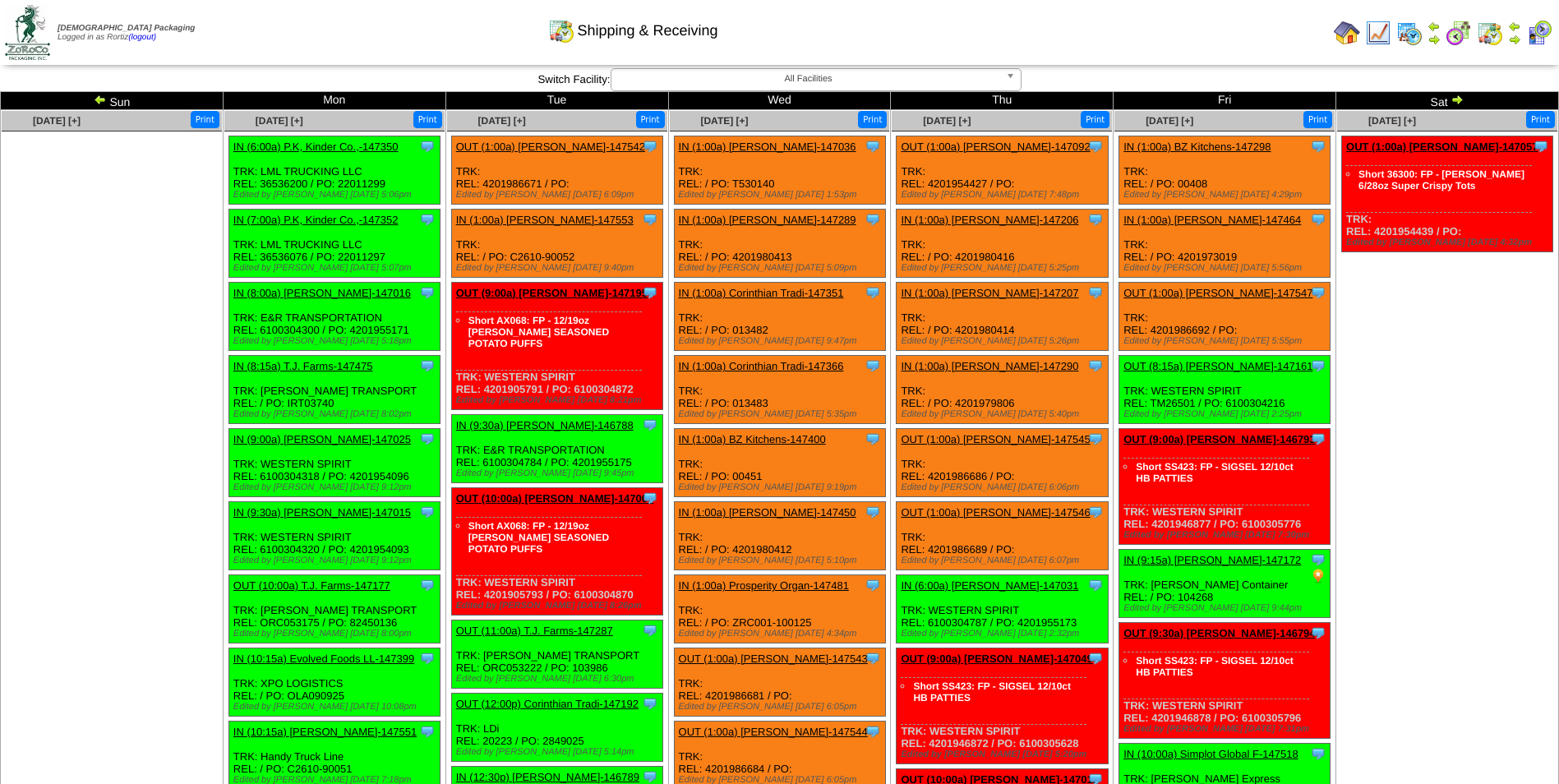
click at [1515, 40] on img at bounding box center [1514, 39] width 13 height 13
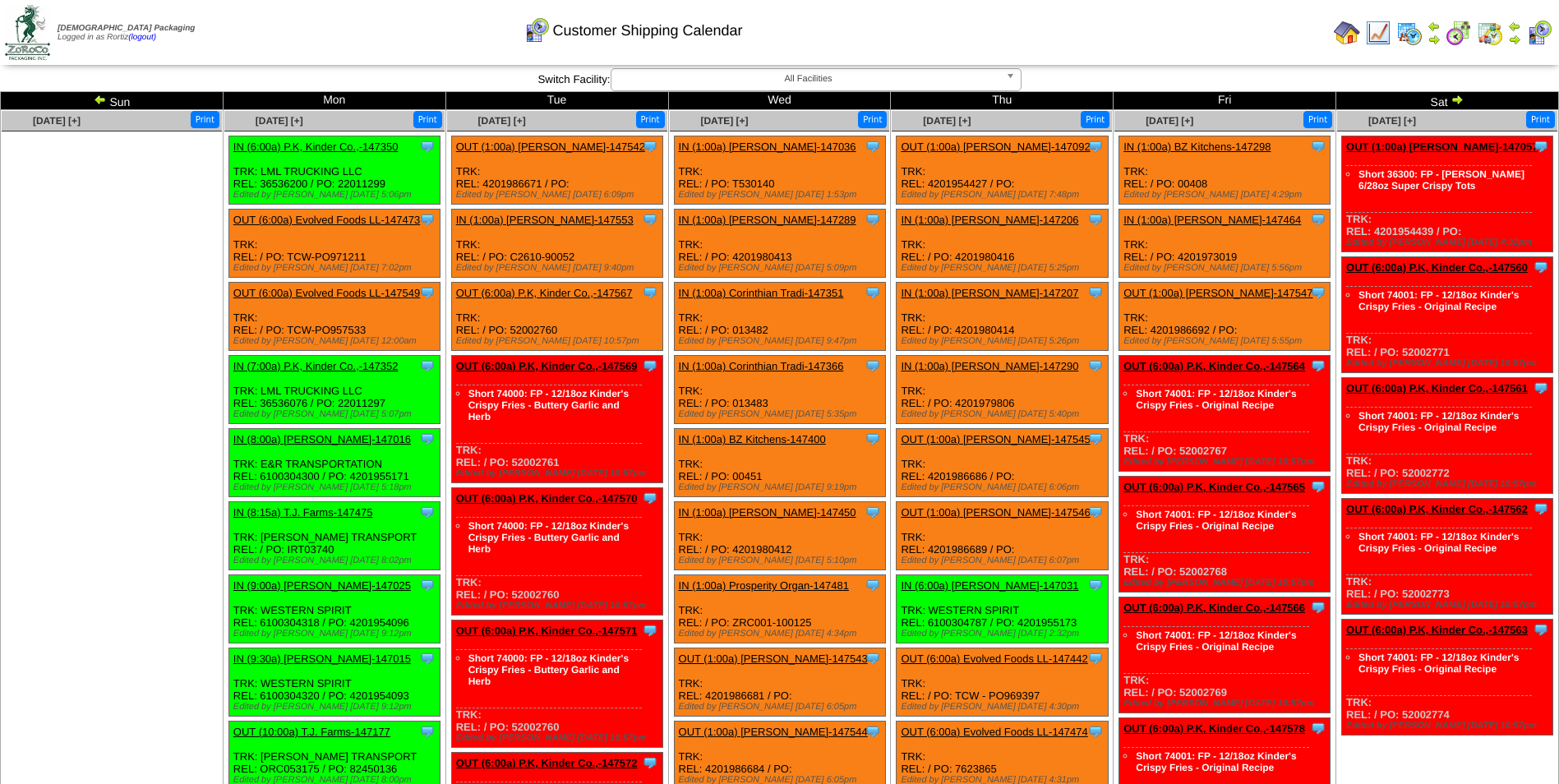
drag, startPoint x: 366, startPoint y: 257, endPoint x: 285, endPoint y: 255, distance: 81.0
click at [285, 255] on div "Clone Item OUT (6:00a) Evolved Foods LL-147473 Evolved Foods LLC. DBA Tourlami …" at bounding box center [334, 243] width 211 height 68
drag, startPoint x: 285, startPoint y: 255, endPoint x: 295, endPoint y: 251, distance: 10.8
copy div "TCW-PO971211"
click at [283, 215] on link "OUT (6:00a) Evolved Foods LL-147473" at bounding box center [326, 220] width 186 height 12
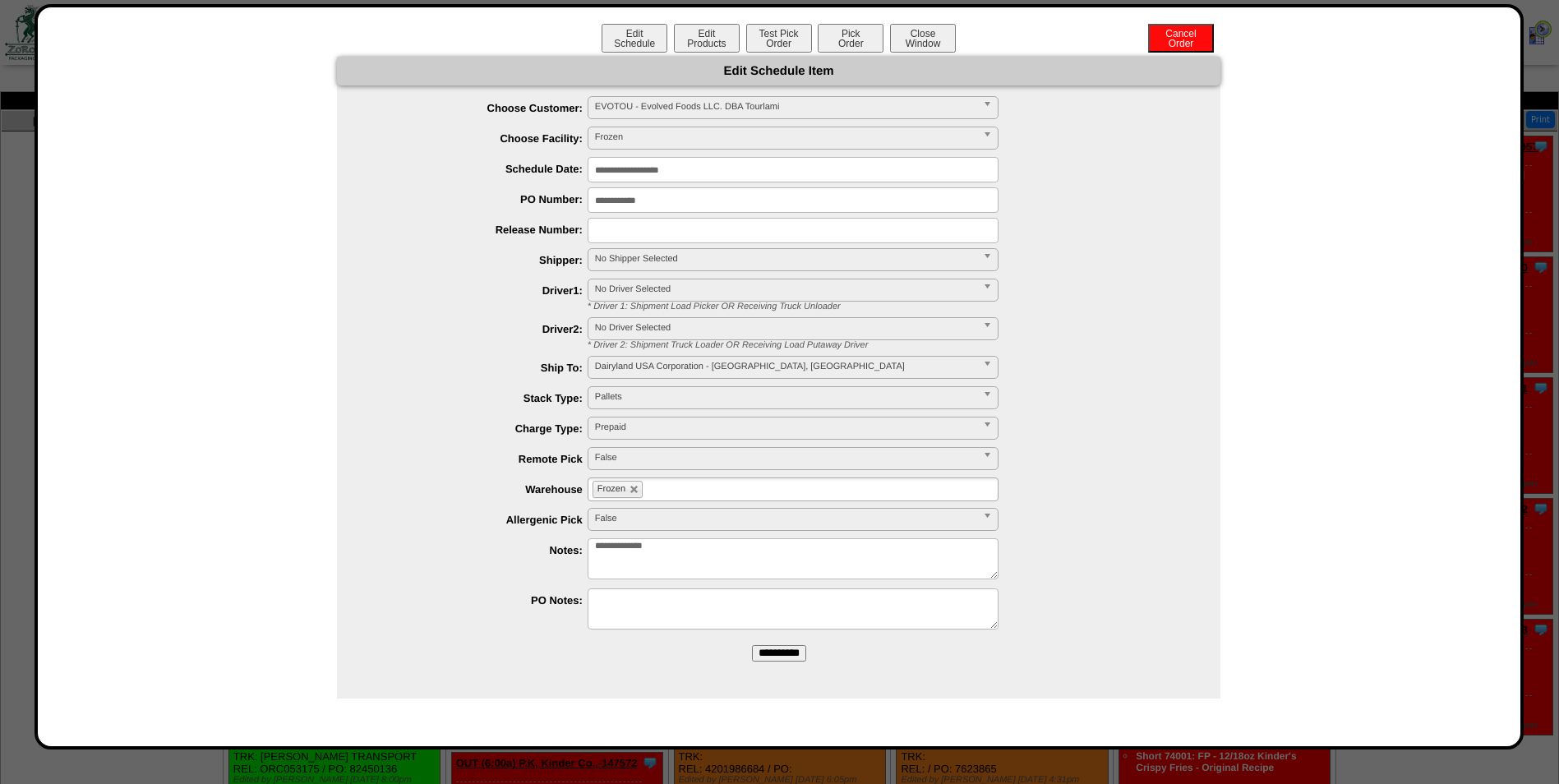
click at [748, 172] on input "**********" at bounding box center [793, 170] width 411 height 26
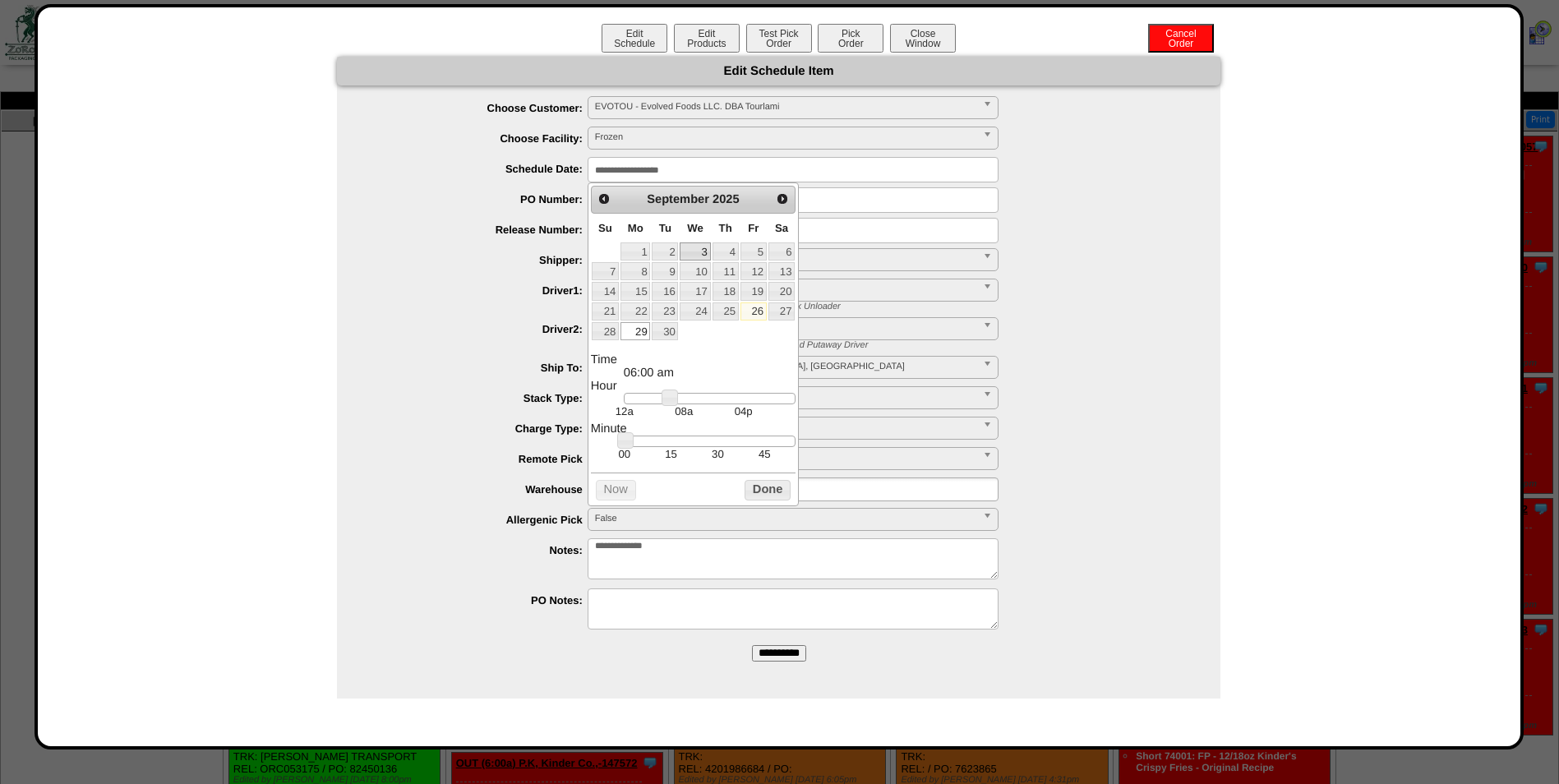
click at [693, 245] on link "3" at bounding box center [694, 251] width 30 height 18
click at [783, 198] on span "Next" at bounding box center [782, 198] width 13 height 13
click at [695, 248] on link "1" at bounding box center [694, 251] width 30 height 18
type input "**********"
click at [753, 501] on button "Done" at bounding box center [768, 490] width 46 height 21
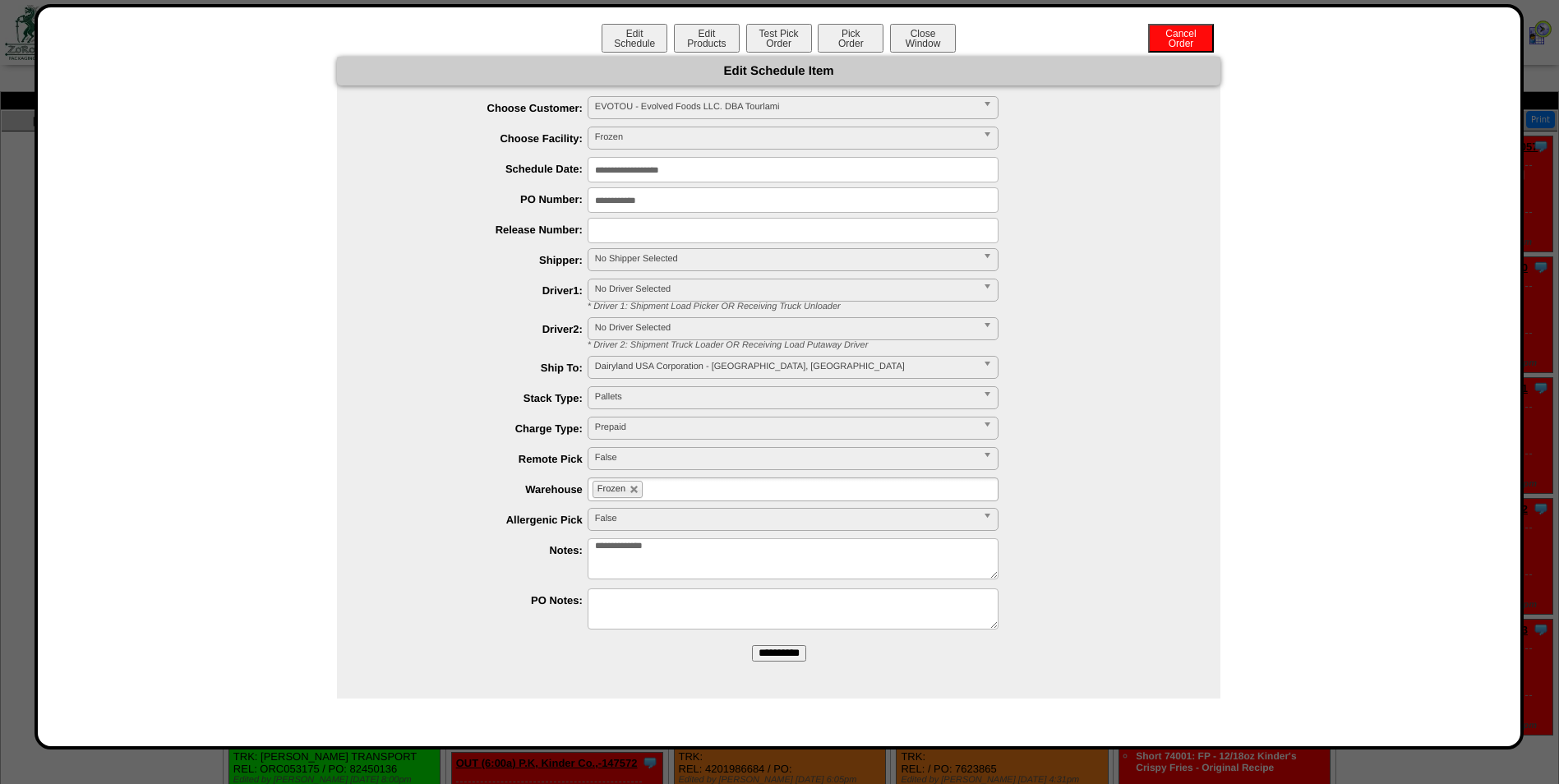
click at [767, 650] on input "**********" at bounding box center [778, 653] width 54 height 16
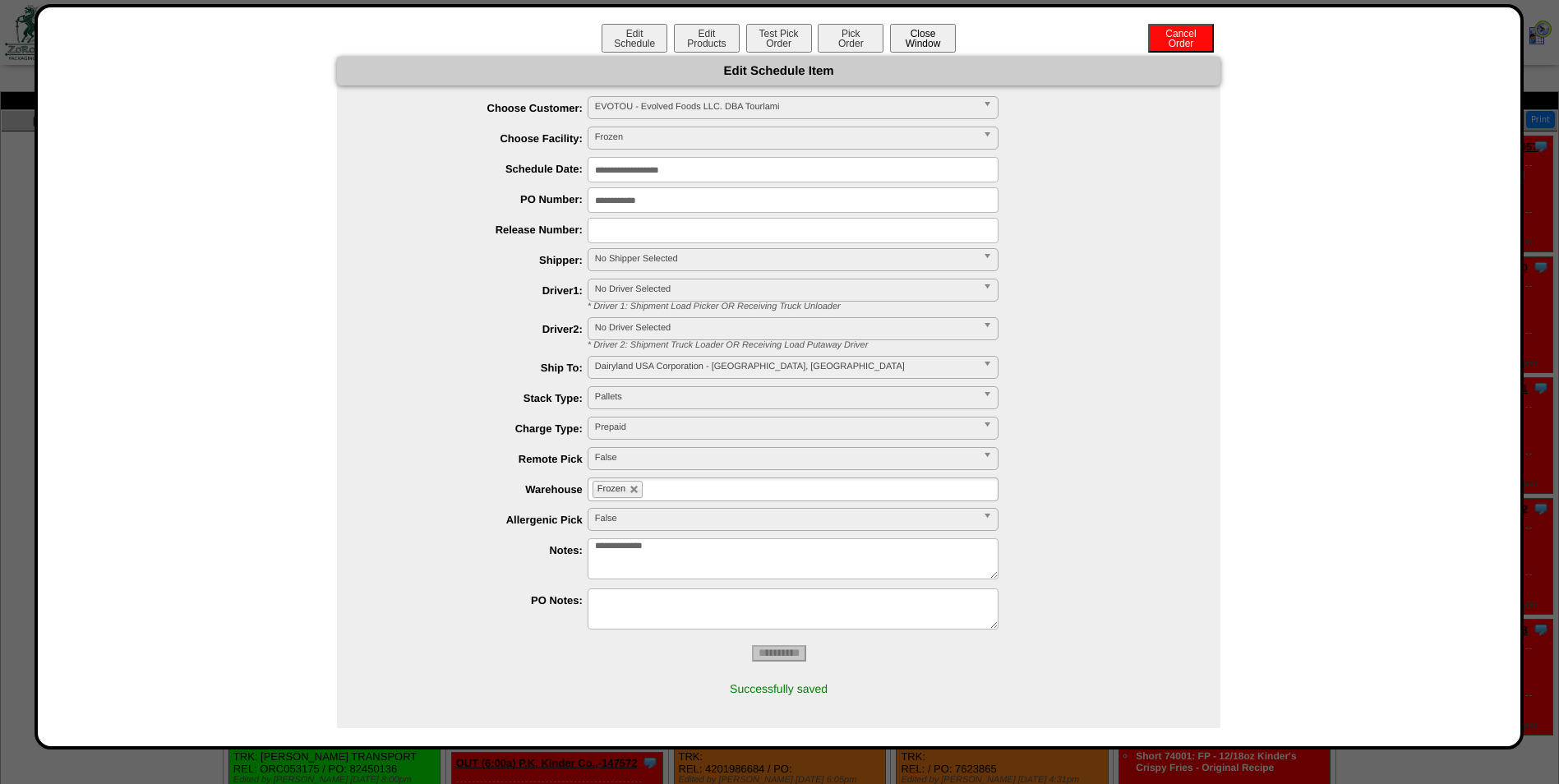
click at [934, 36] on button "Close Window" at bounding box center [923, 38] width 66 height 28
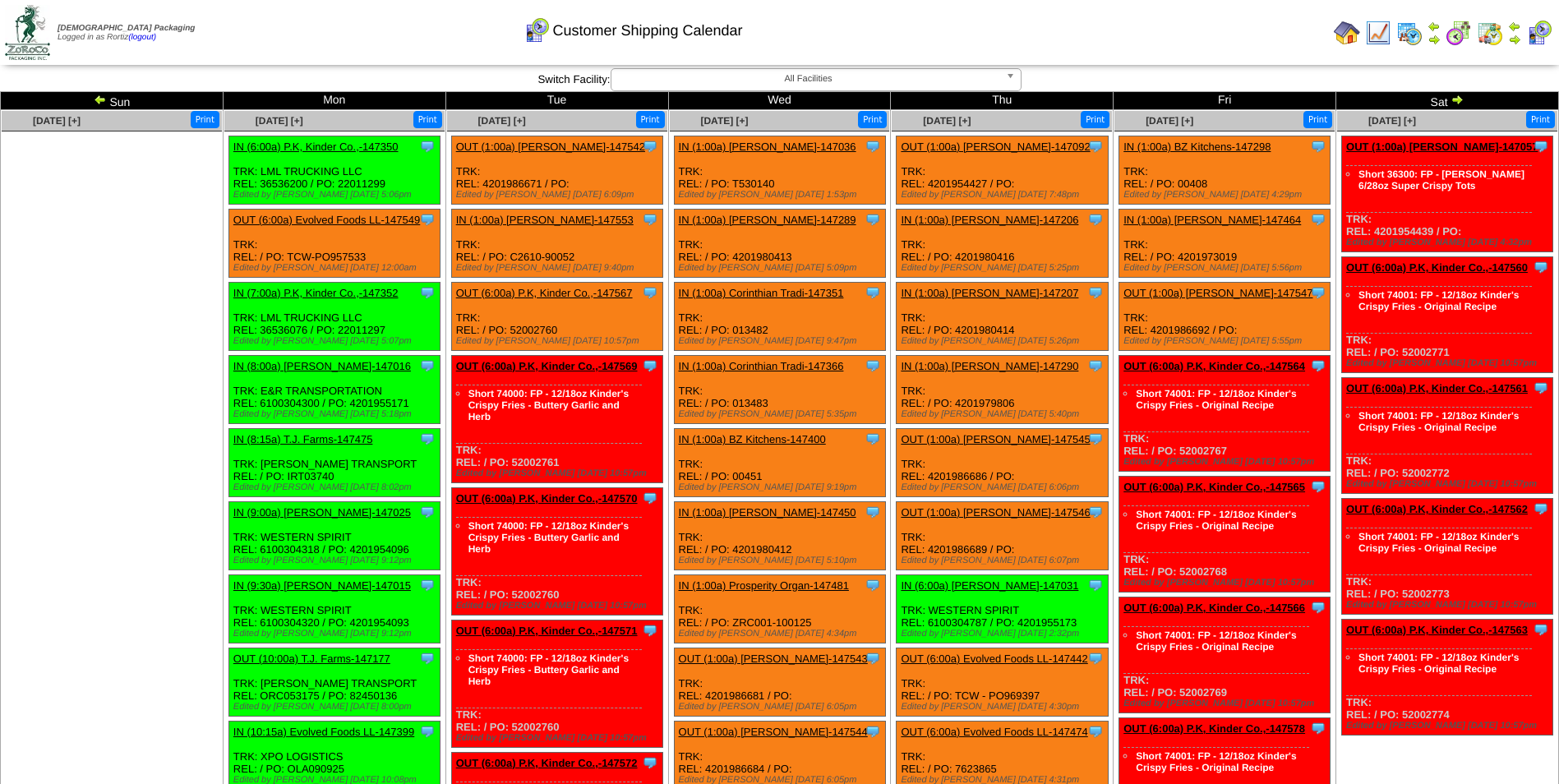
click at [324, 216] on link "OUT (6:00a) Evolved Foods LL-147549" at bounding box center [326, 220] width 186 height 12
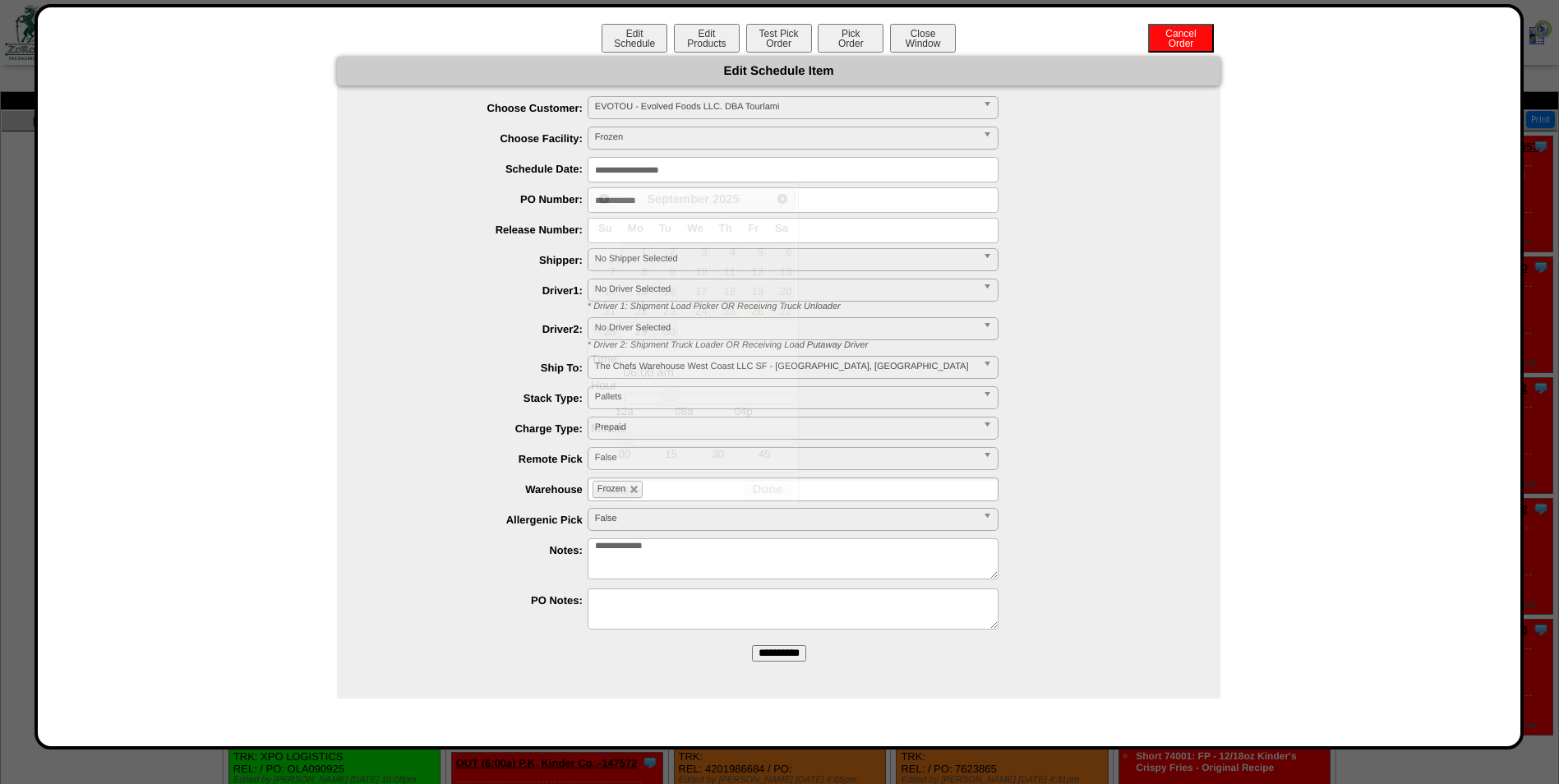
click at [727, 169] on input "**********" at bounding box center [793, 170] width 411 height 26
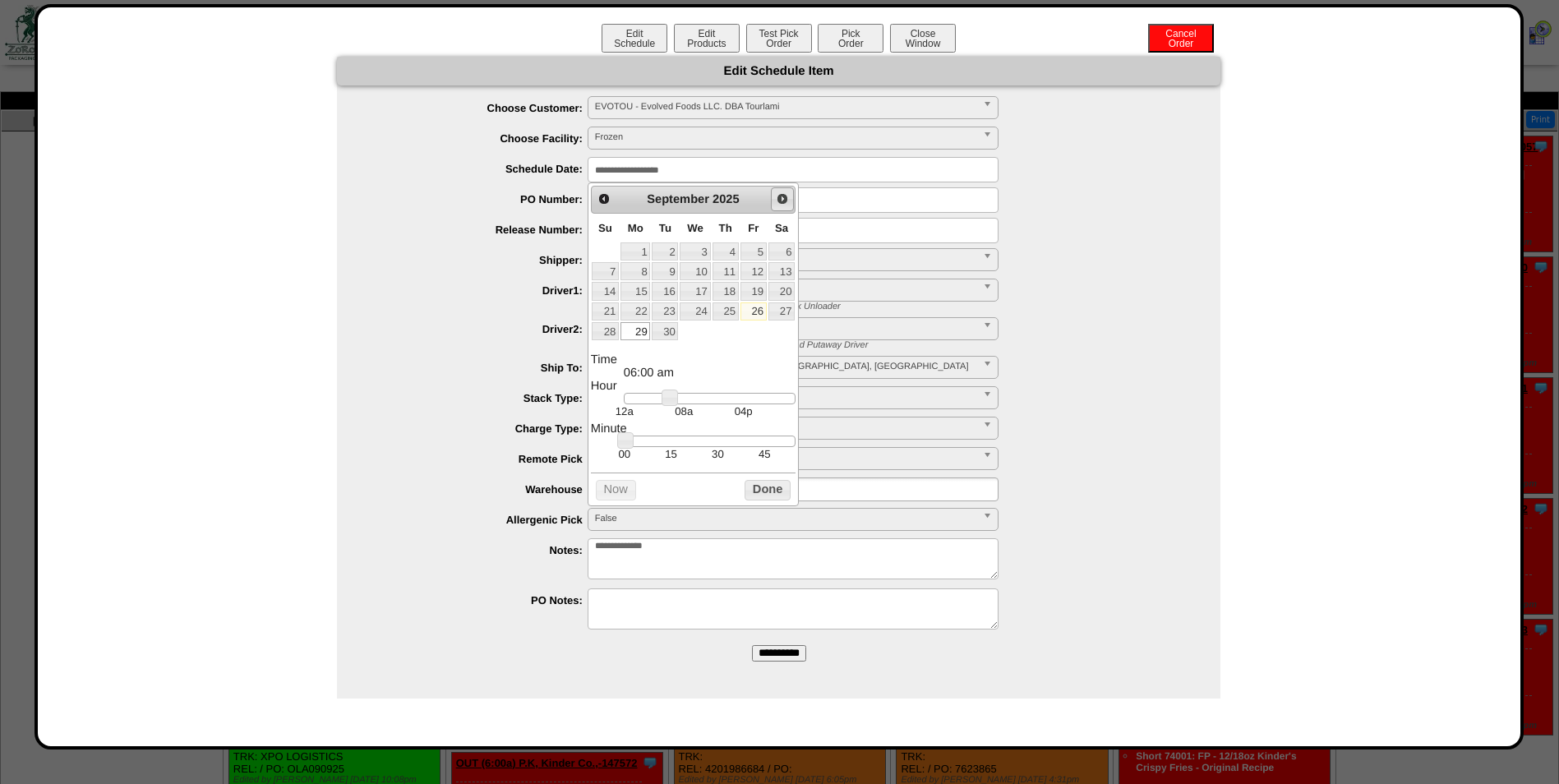
click at [776, 198] on span "Next" at bounding box center [782, 198] width 13 height 13
click at [697, 251] on link "1" at bounding box center [694, 251] width 30 height 18
type input "**********"
click at [754, 492] on button "Done" at bounding box center [768, 490] width 46 height 21
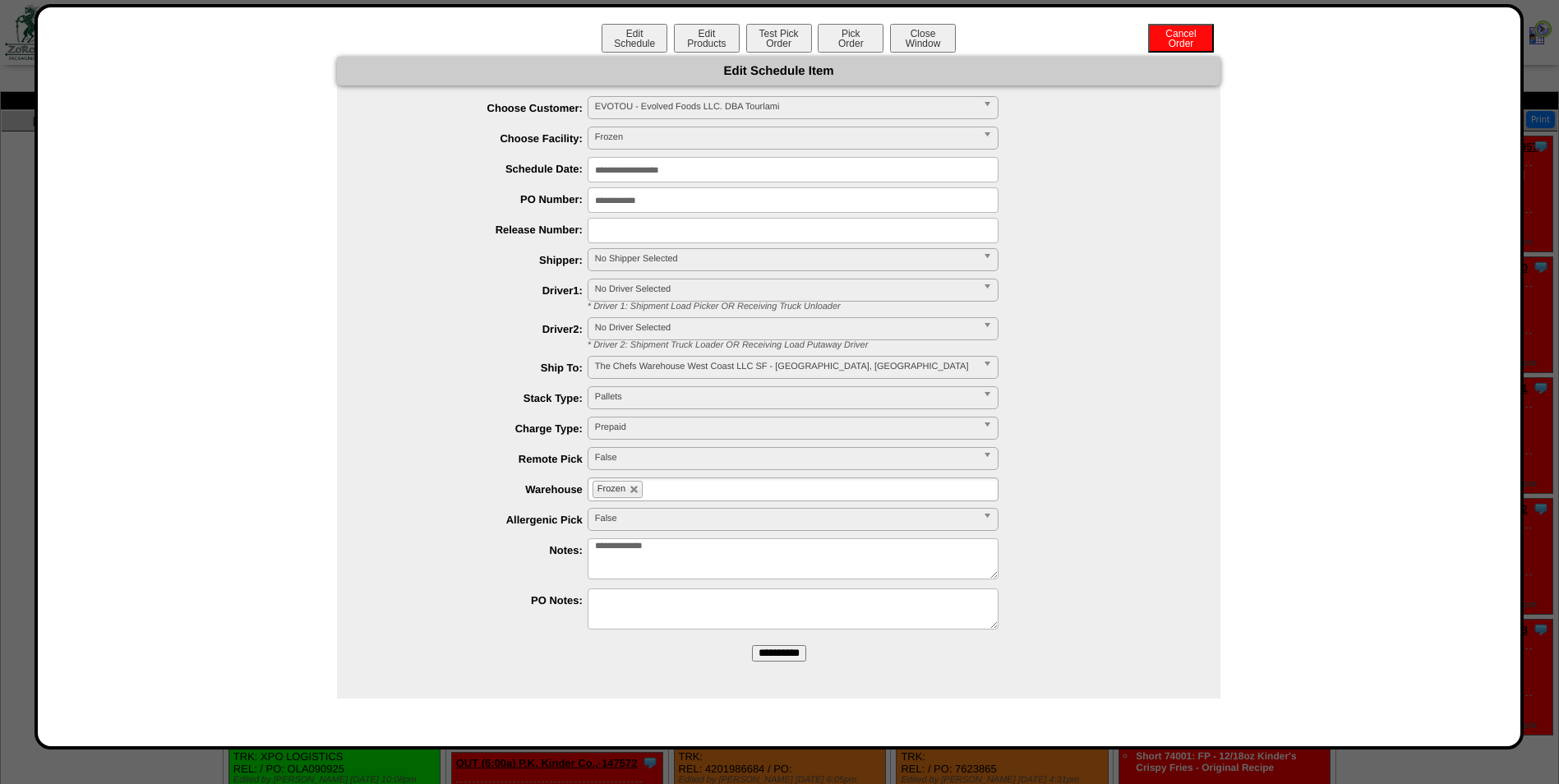
click at [776, 647] on input "**********" at bounding box center [778, 653] width 54 height 16
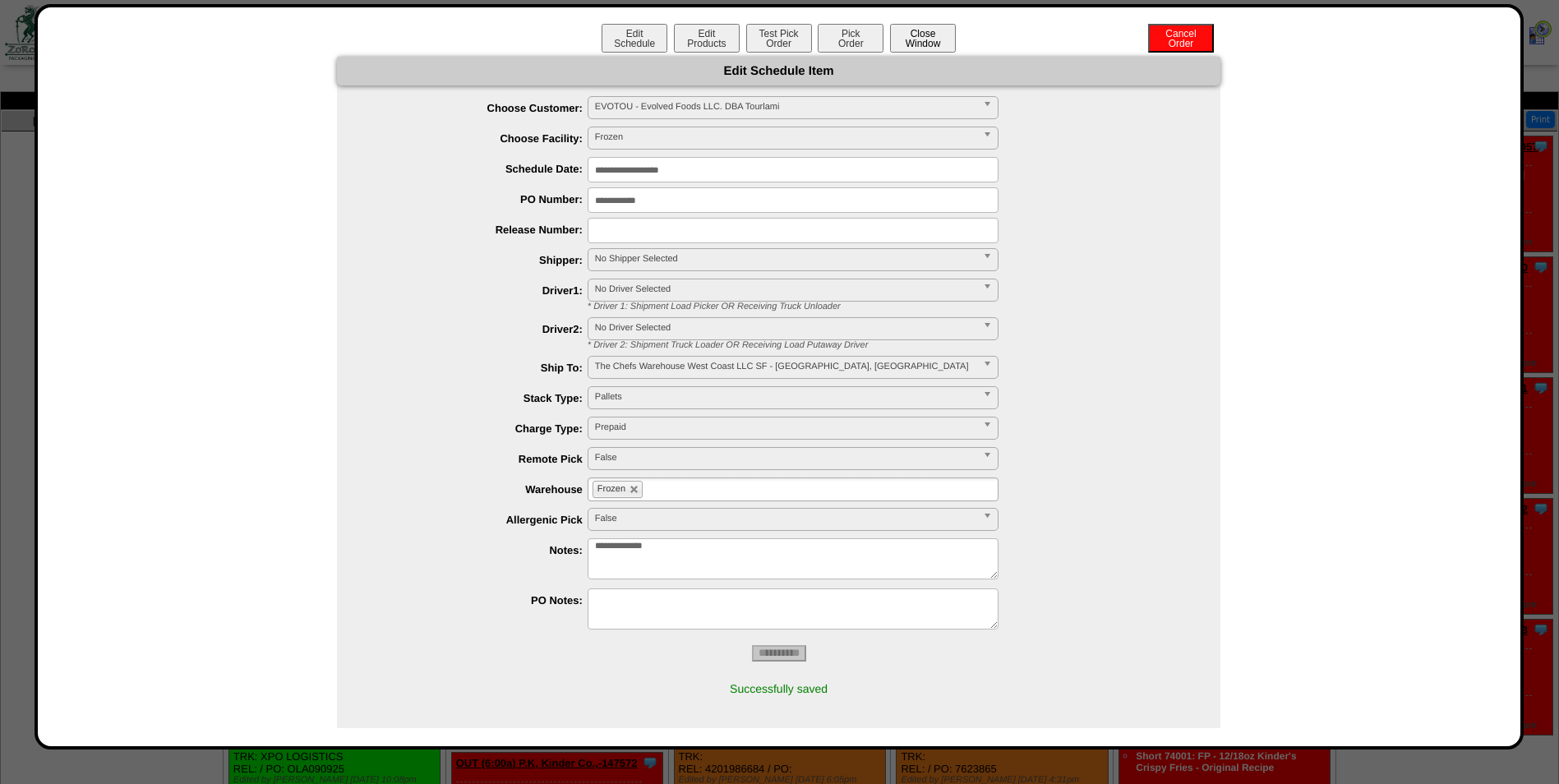
click at [930, 40] on button "Close Window" at bounding box center [923, 38] width 66 height 28
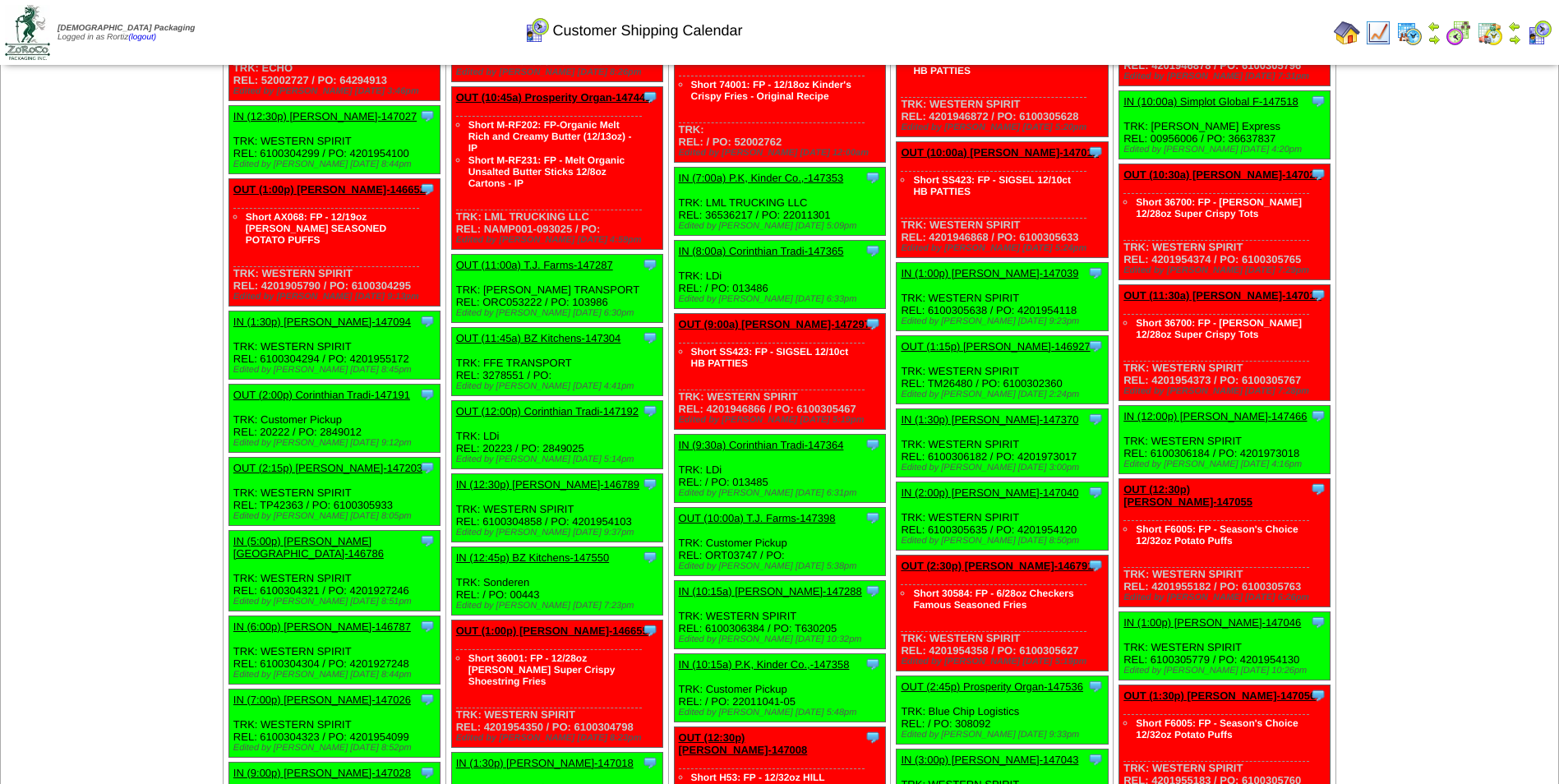
scroll to position [1241, 0]
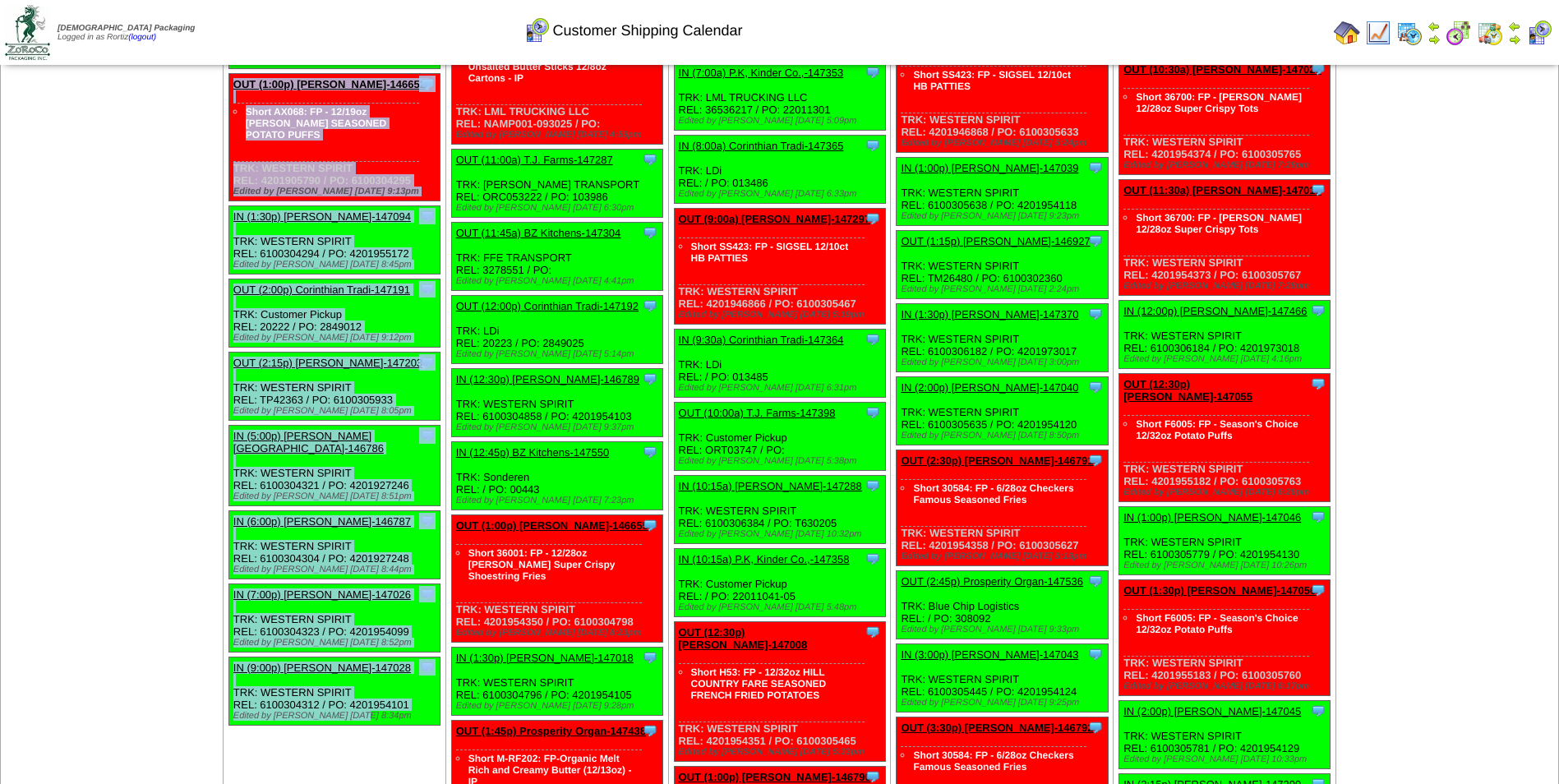
drag, startPoint x: 233, startPoint y: 139, endPoint x: 414, endPoint y: 678, distance: 568.6
copy ul "IN (6:00a) P.K, Kinder Co.,-147350 P.K, Kinder Co., Inc. ScheduleID: 147350 45 …"
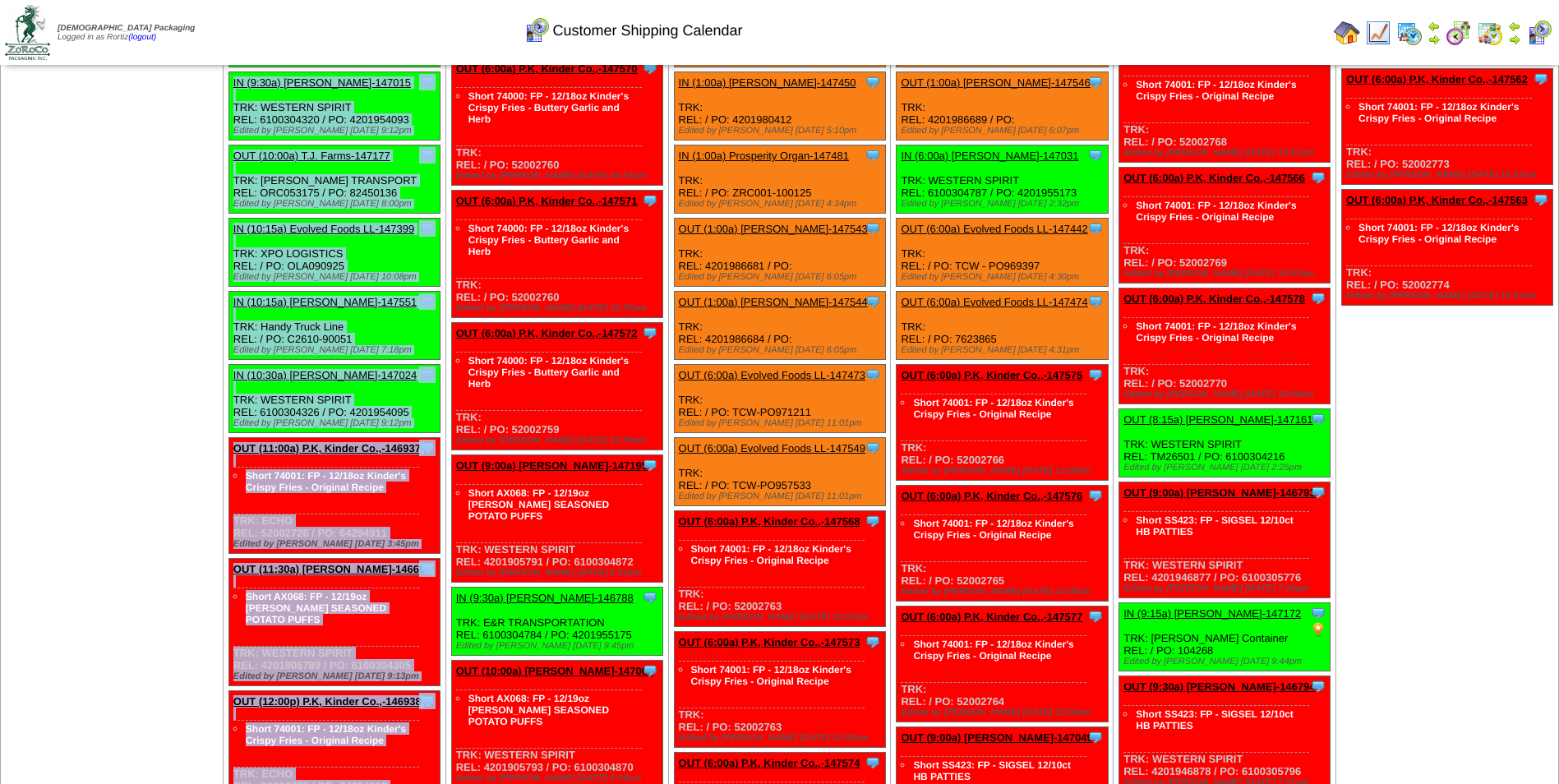
scroll to position [419, 0]
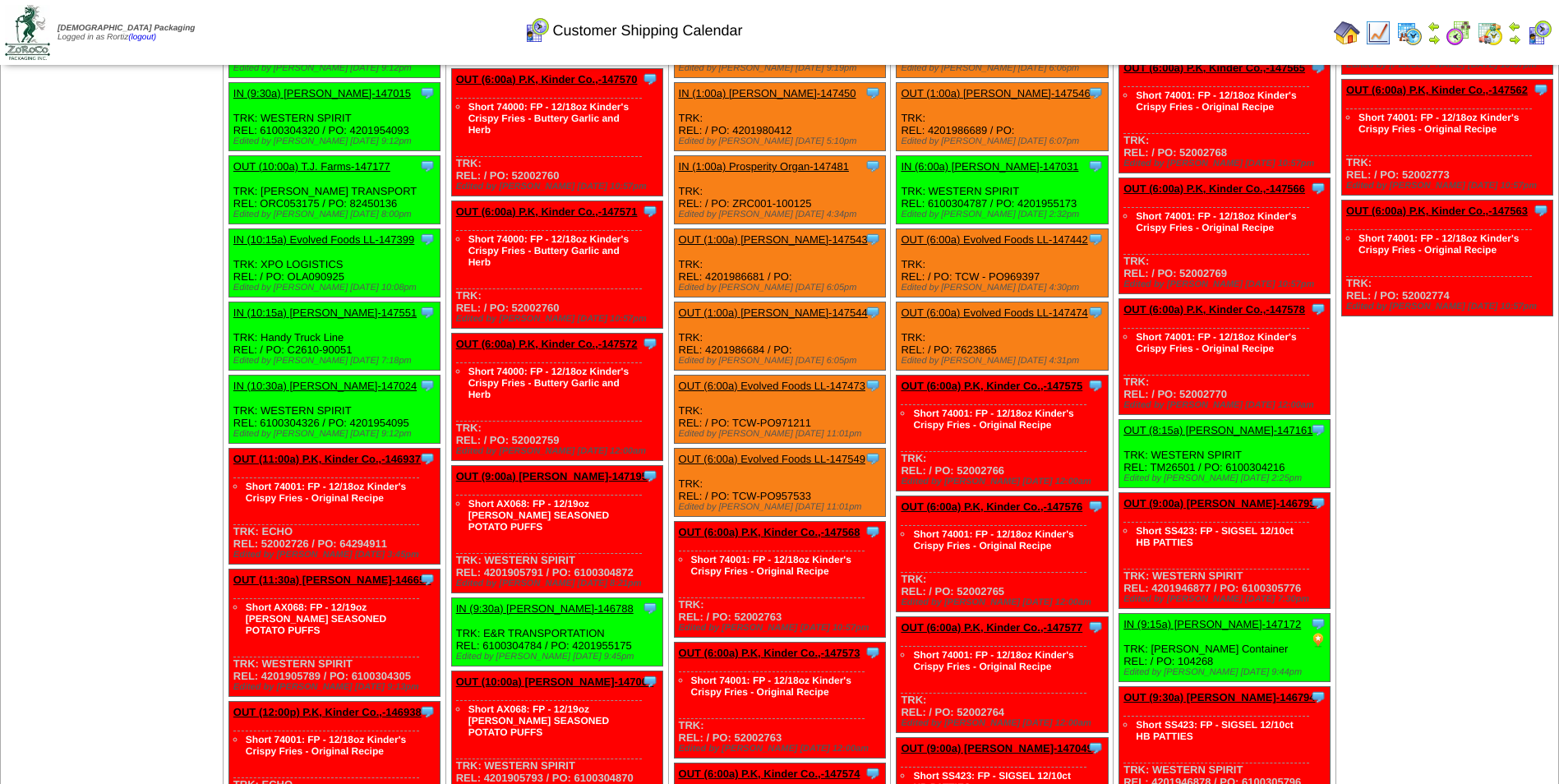
click at [858, 34] on div "Customer Shipping Calendar" at bounding box center [632, 25] width 896 height 46
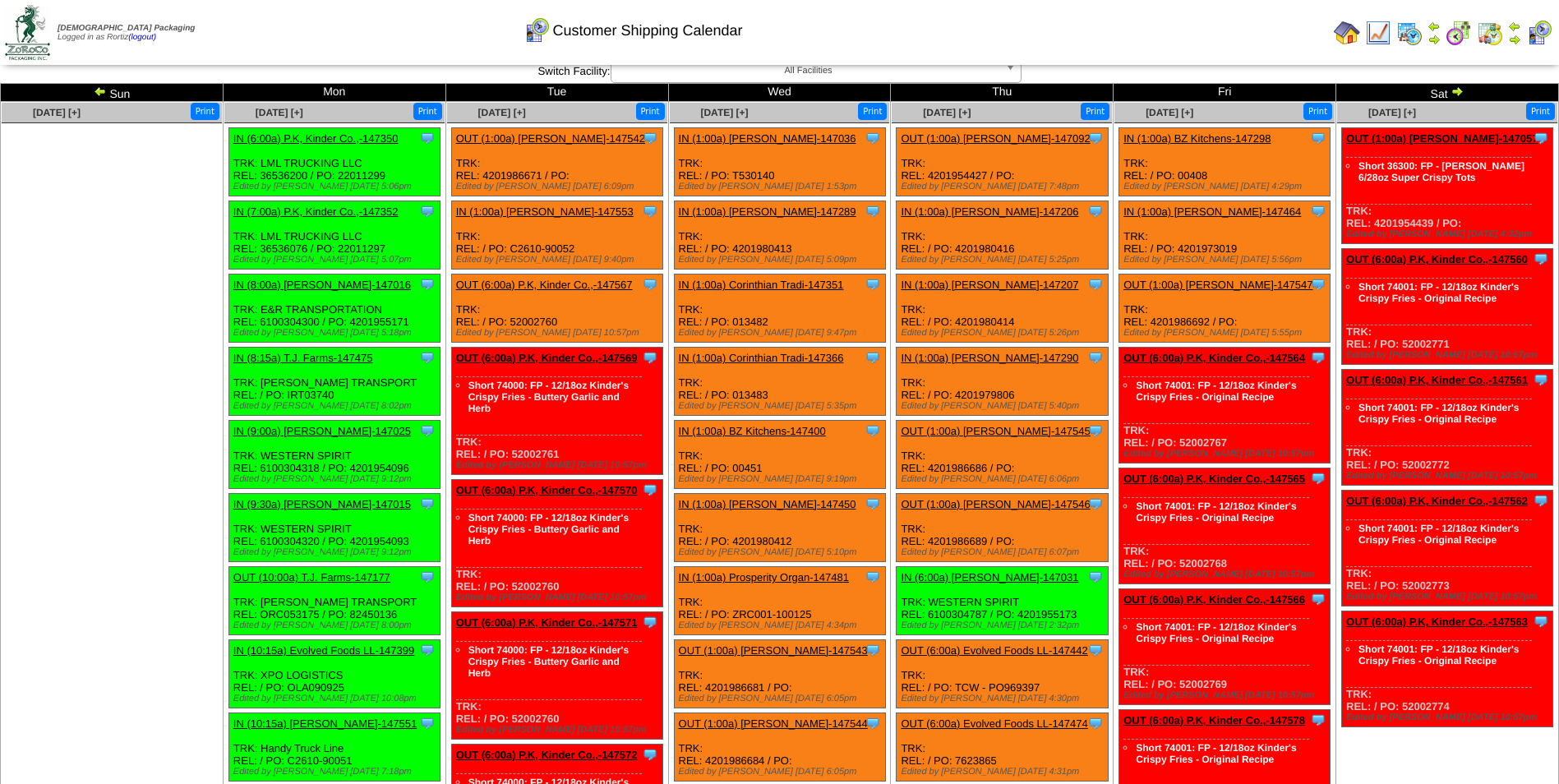
scroll to position [0, 0]
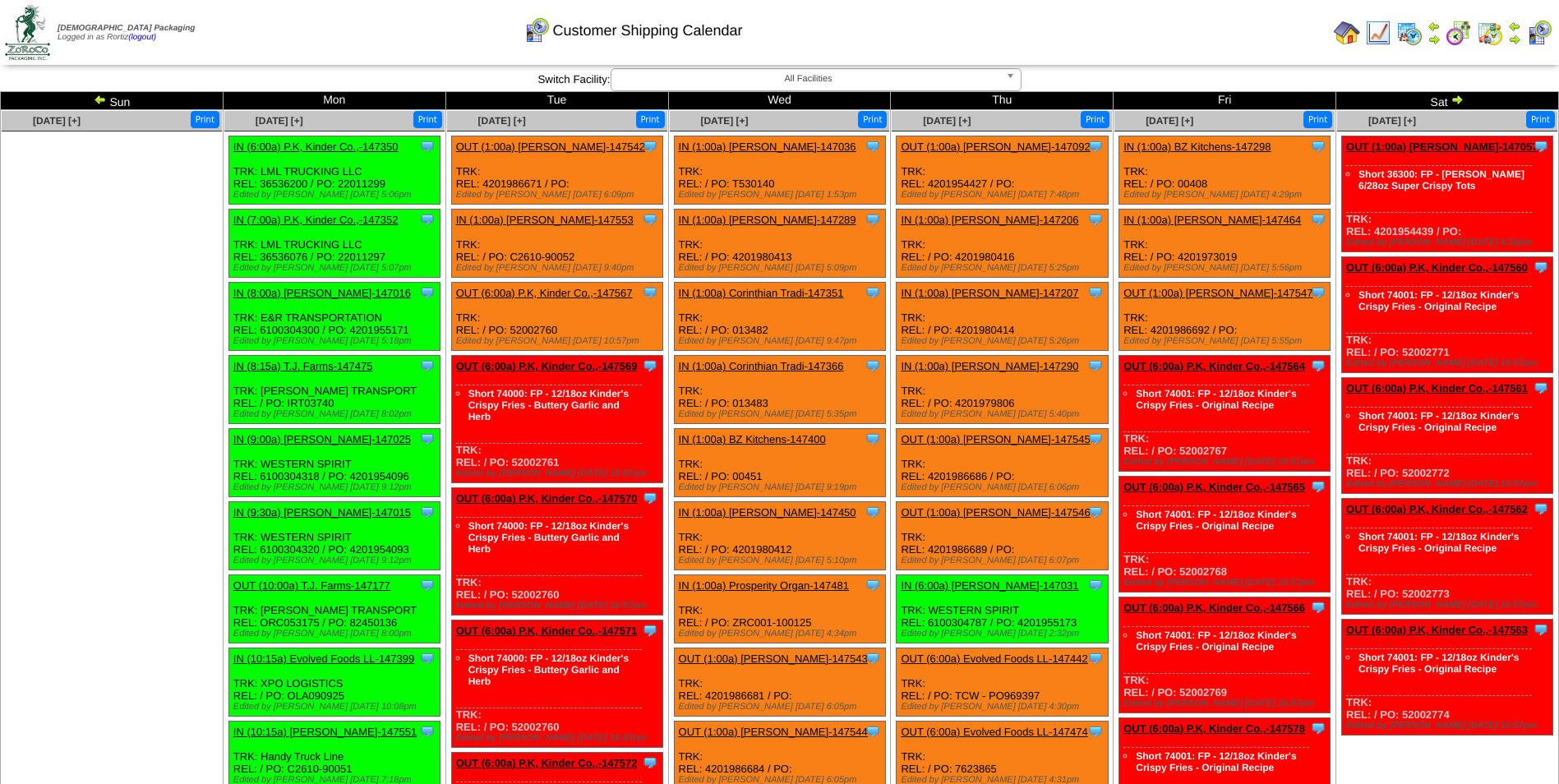
click at [429, 122] on button "Print" at bounding box center [427, 119] width 28 height 17
